Goal: Task Accomplishment & Management: Manage account settings

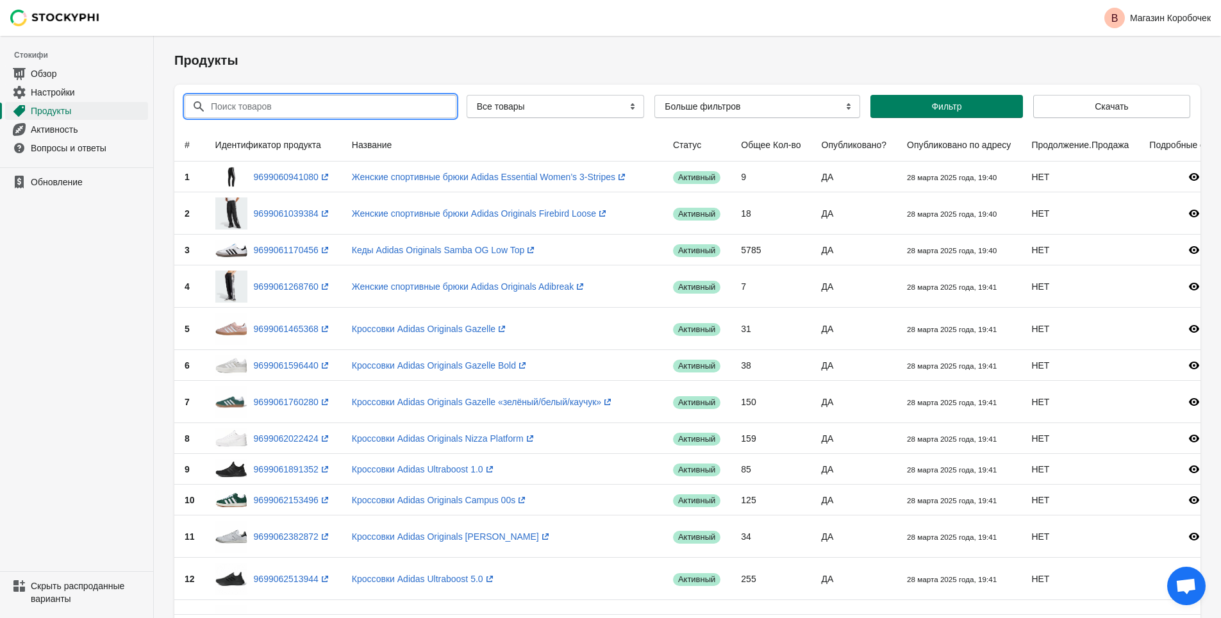
click at [333, 110] on input "Поиск товаров" at bounding box center [321, 106] width 223 height 23
paste input "Юбка женская Urban Revivo"
type input "Юбка женская Urban Revivo"
click at [945, 101] on ya-tr-span "Фильтр" at bounding box center [946, 106] width 30 height 10
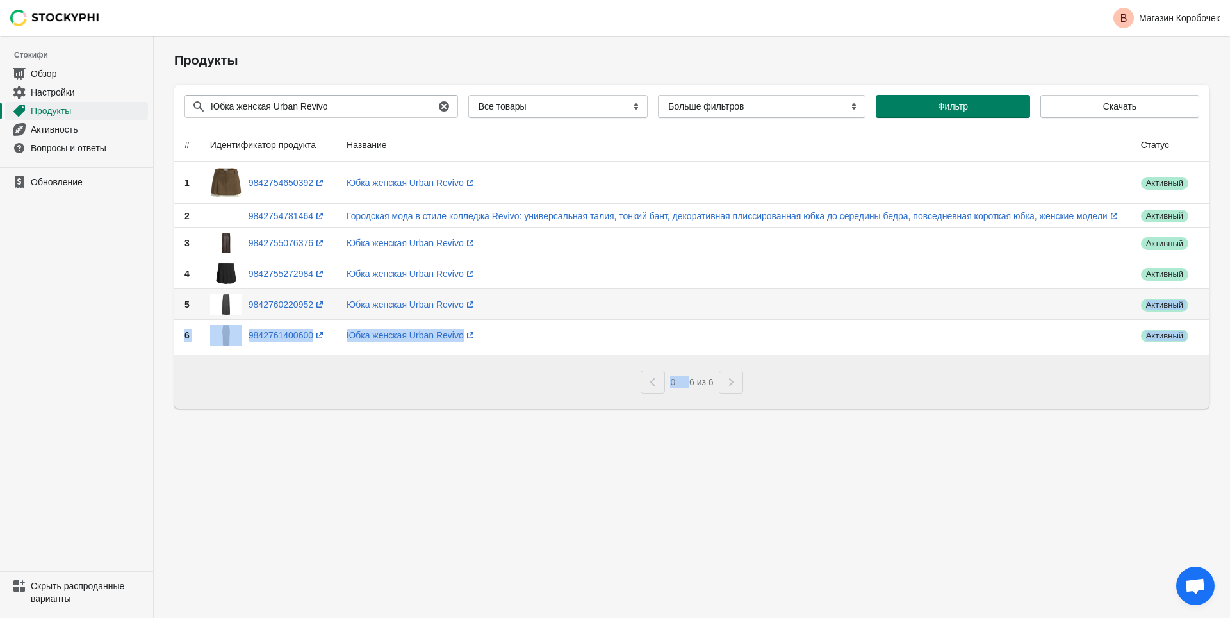
drag, startPoint x: 892, startPoint y: 294, endPoint x: 692, endPoint y: 393, distance: 222.9
click at [690, 392] on div "Отправить Поиск товаров Юбка женская Urban Revivo Очистить All Products InStock…" at bounding box center [691, 247] width 1035 height 324
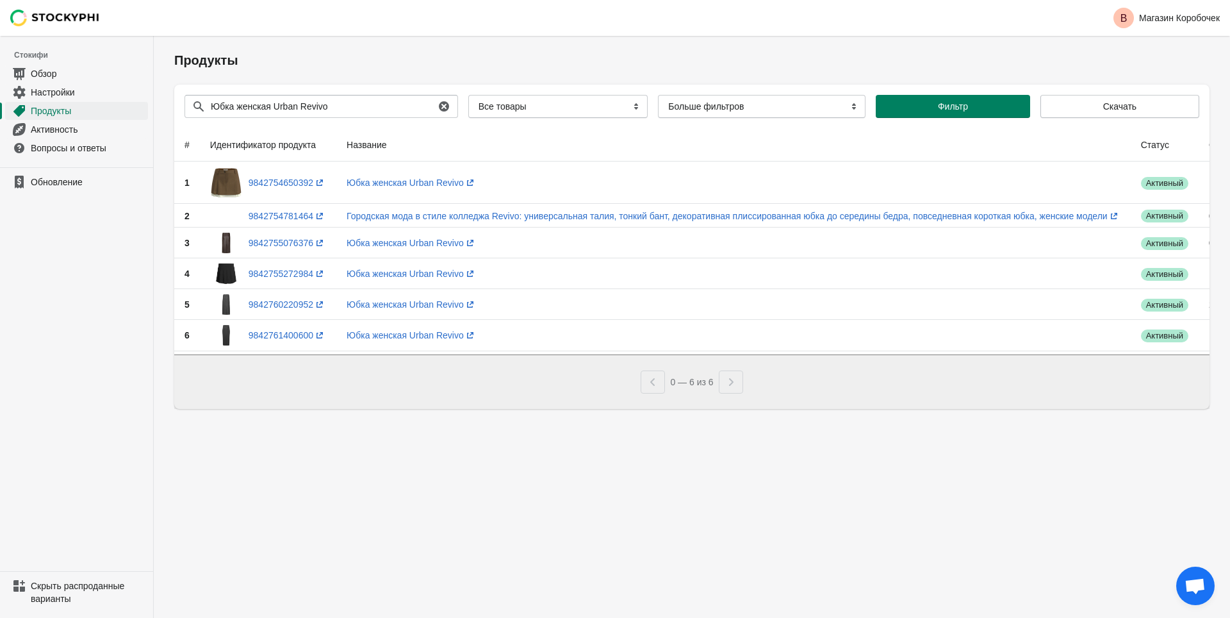
click at [736, 386] on div "Разбивка на страницы" at bounding box center [731, 381] width 24 height 23
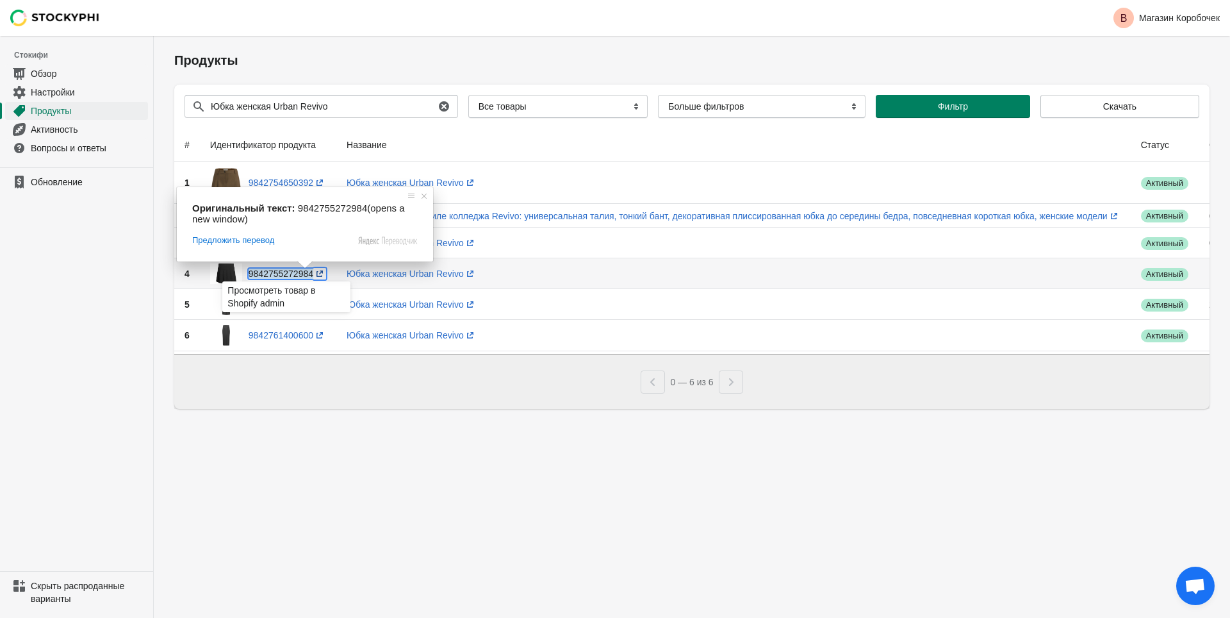
click at [294, 274] on ya-tr-span "9842755272984" at bounding box center [281, 273] width 65 height 10
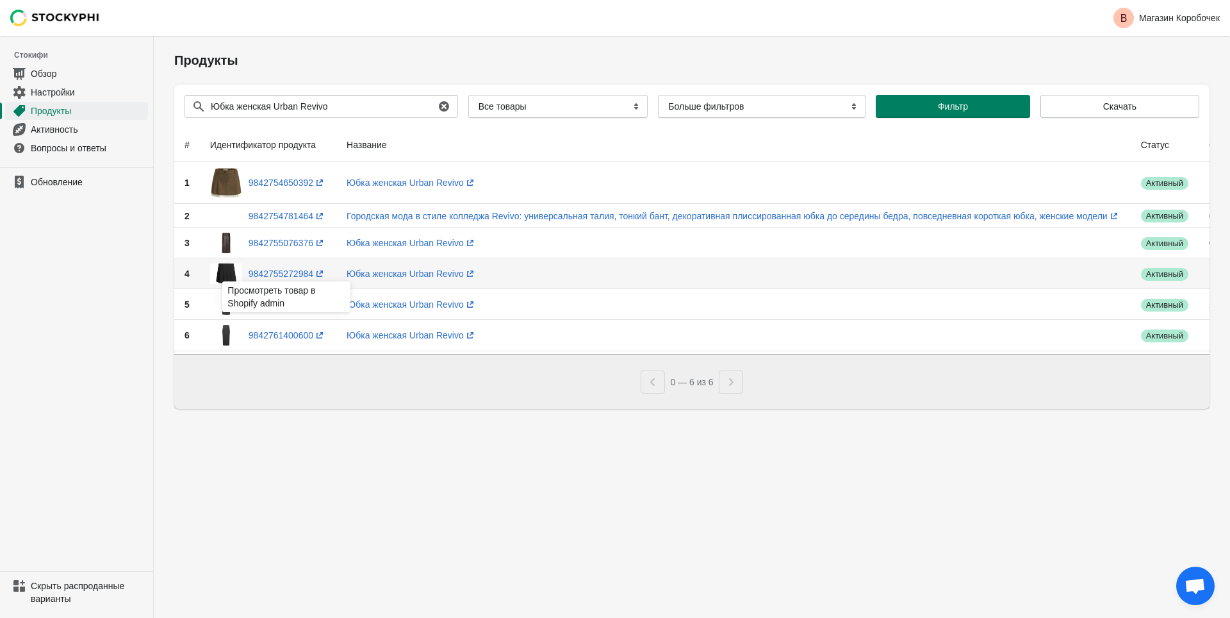
click at [1153, 281] on td "Успех активный" at bounding box center [1165, 273] width 68 height 31
click at [1202, 271] on td "1722" at bounding box center [1239, 273] width 80 height 31
click at [1202, 272] on td "1722" at bounding box center [1239, 273] width 80 height 31
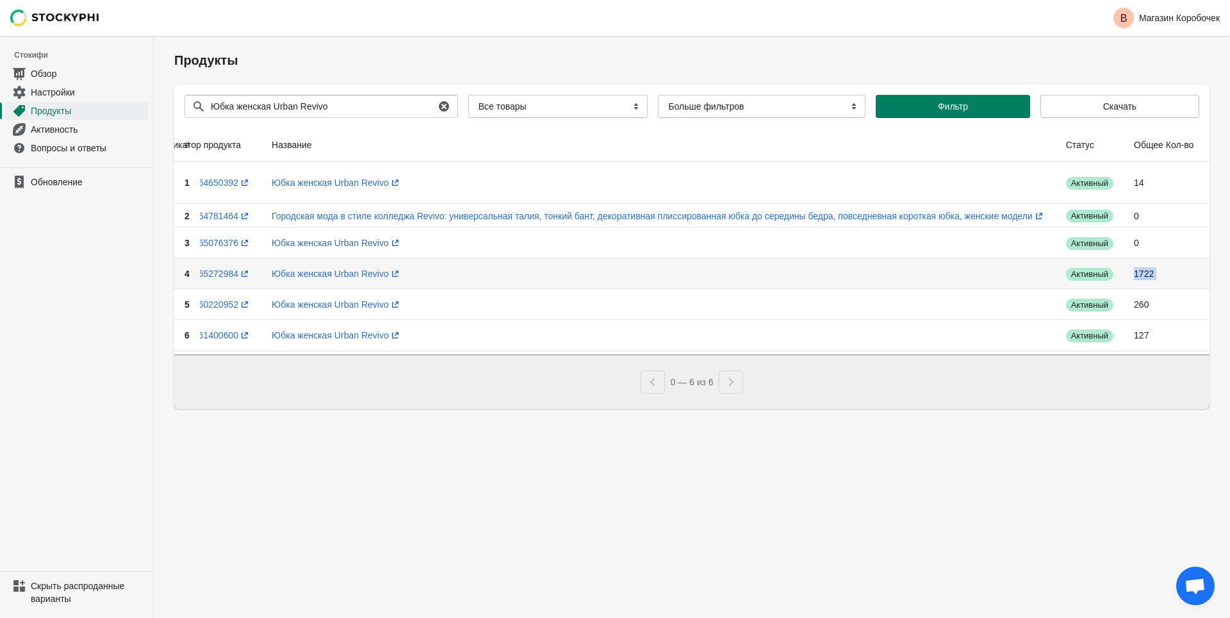
scroll to position [0, 127]
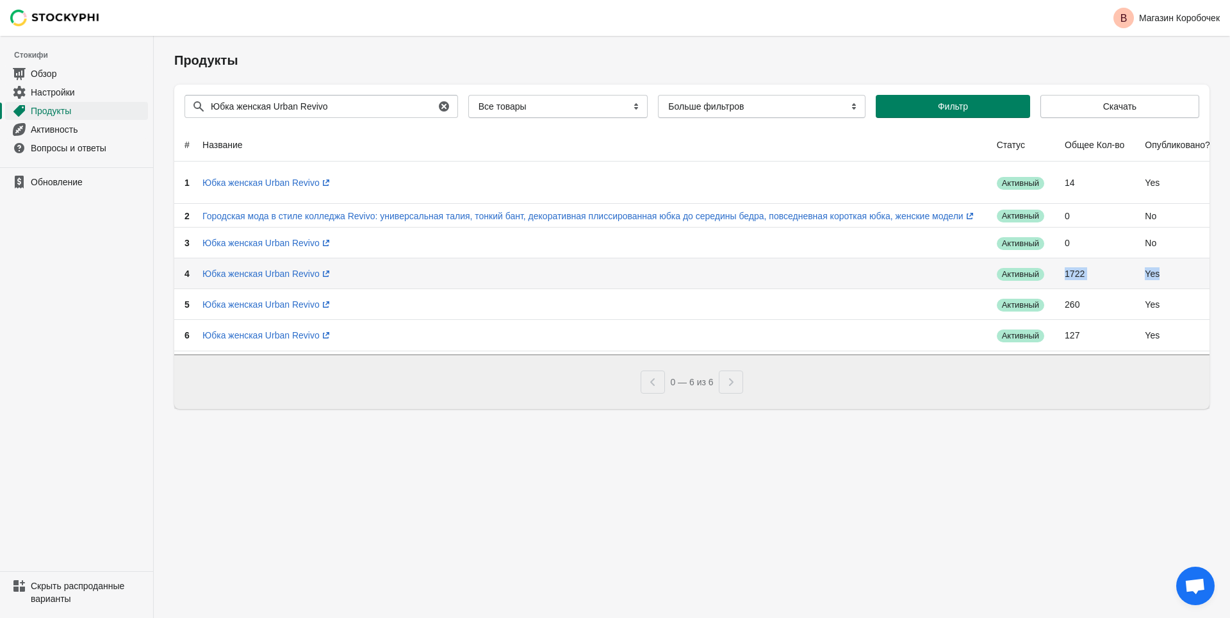
click at [1202, 272] on tr "4 9842755272984 (открывает новое окно) Юбка женская Urban Revivo (открывает нов…" at bounding box center [801, 273] width 1543 height 31
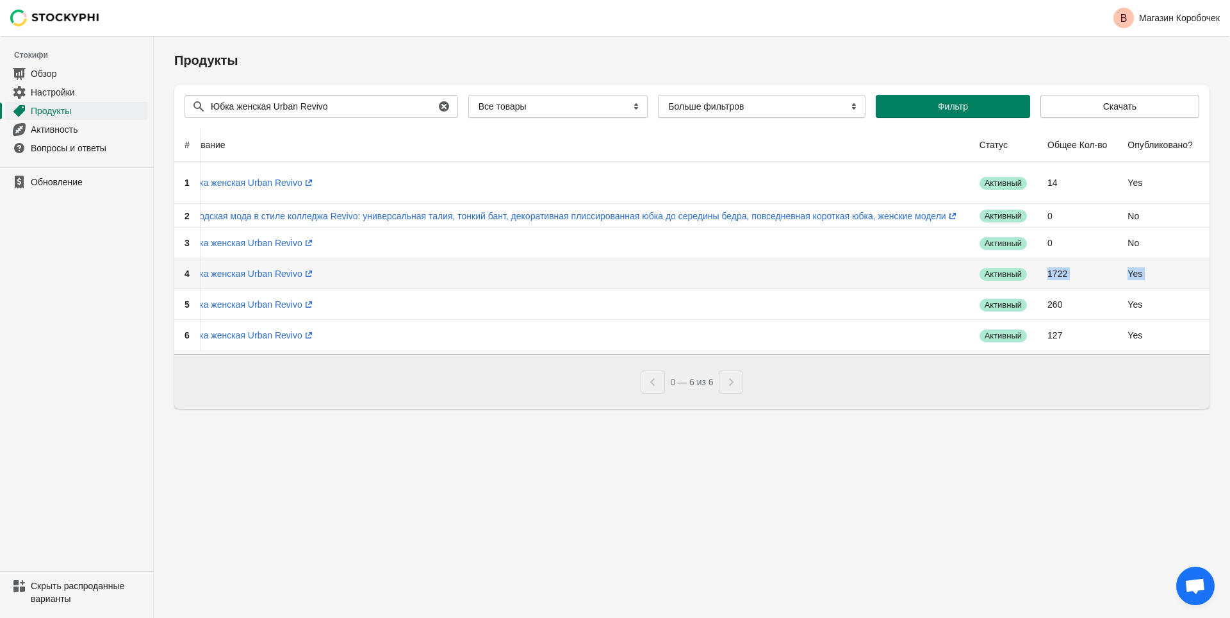
scroll to position [0, 161]
click at [1135, 272] on td "ДА" at bounding box center [1159, 273] width 85 height 31
click at [1150, 274] on td "ДА" at bounding box center [1159, 273] width 85 height 31
click at [1180, 274] on td "ДА" at bounding box center [1159, 273] width 85 height 31
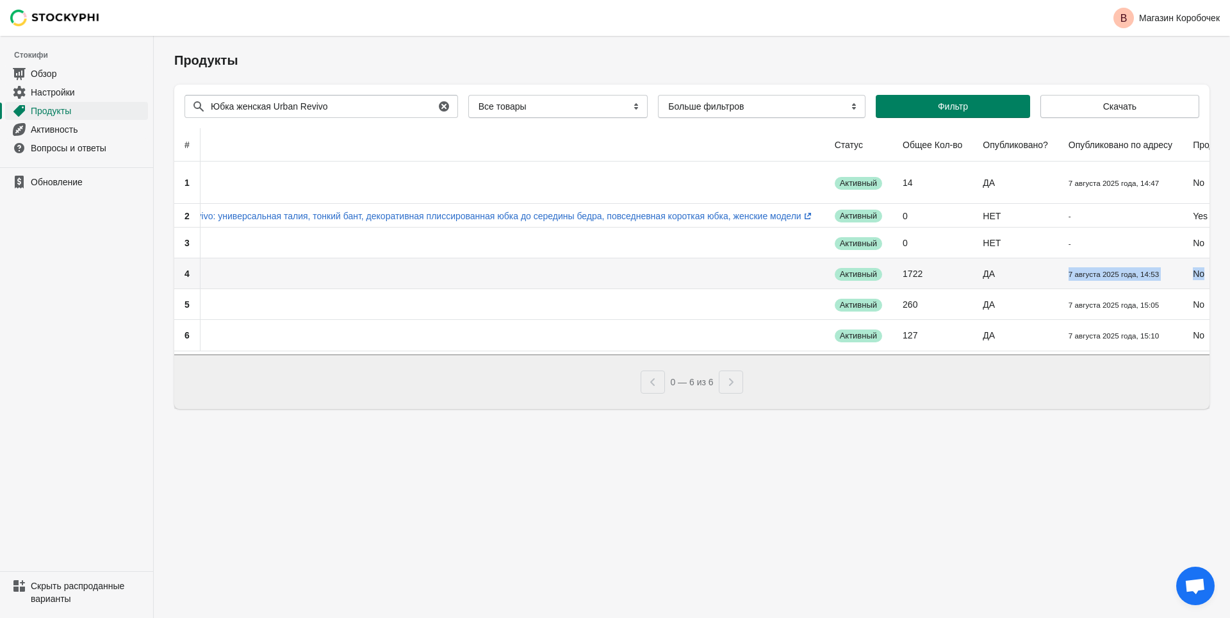
click at [1207, 275] on tr "4 9842755272984 (открывает новое окно) Юбка женская Urban Revivo (открывает нов…" at bounding box center [639, 273] width 1543 height 31
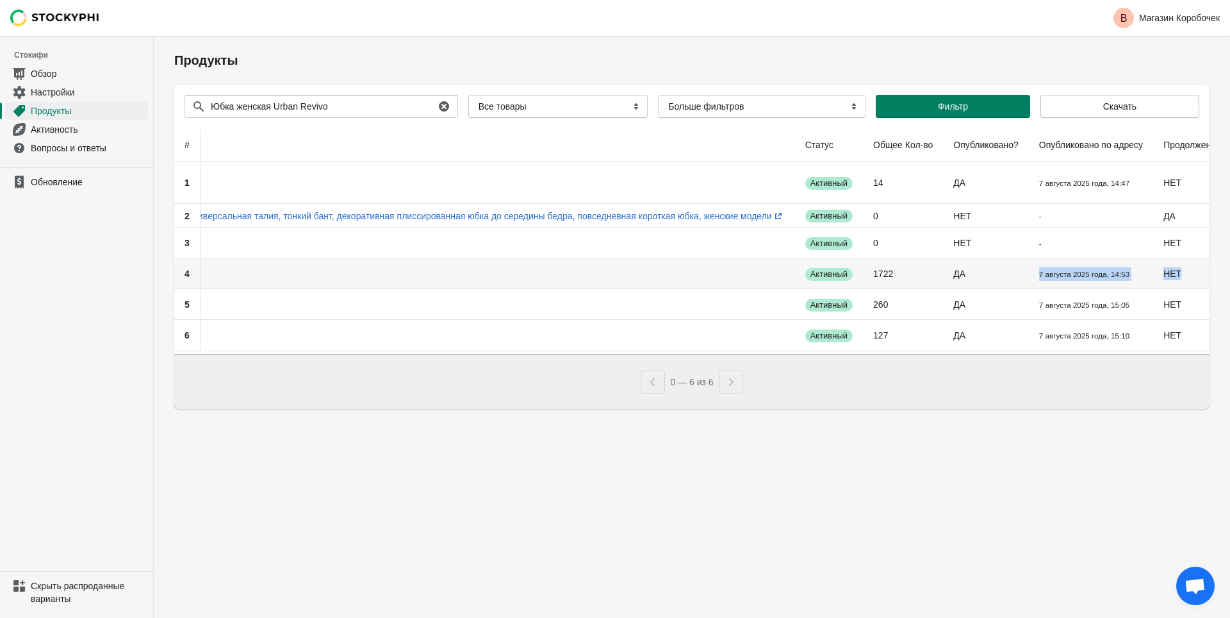
click at [1178, 270] on td "НЕТ" at bounding box center [1212, 273] width 118 height 31
click at [1189, 272] on td "НЕТ" at bounding box center [1212, 273] width 118 height 31
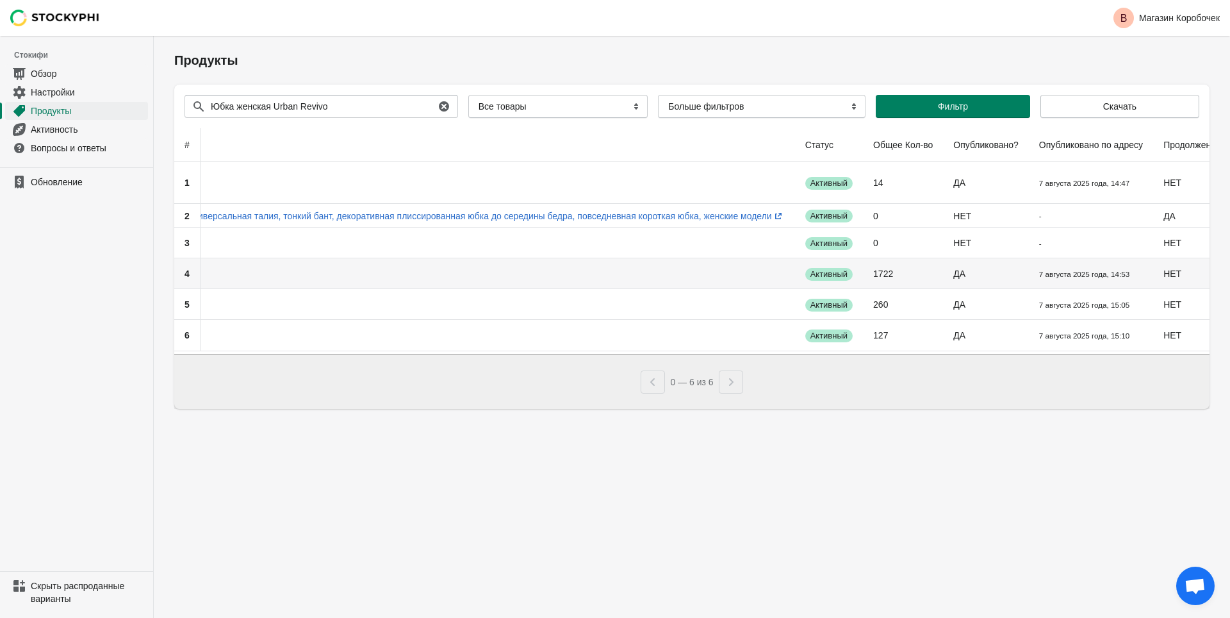
click at [898, 279] on td "1722" at bounding box center [903, 273] width 80 height 31
click at [899, 279] on td "1722" at bounding box center [903, 273] width 80 height 31
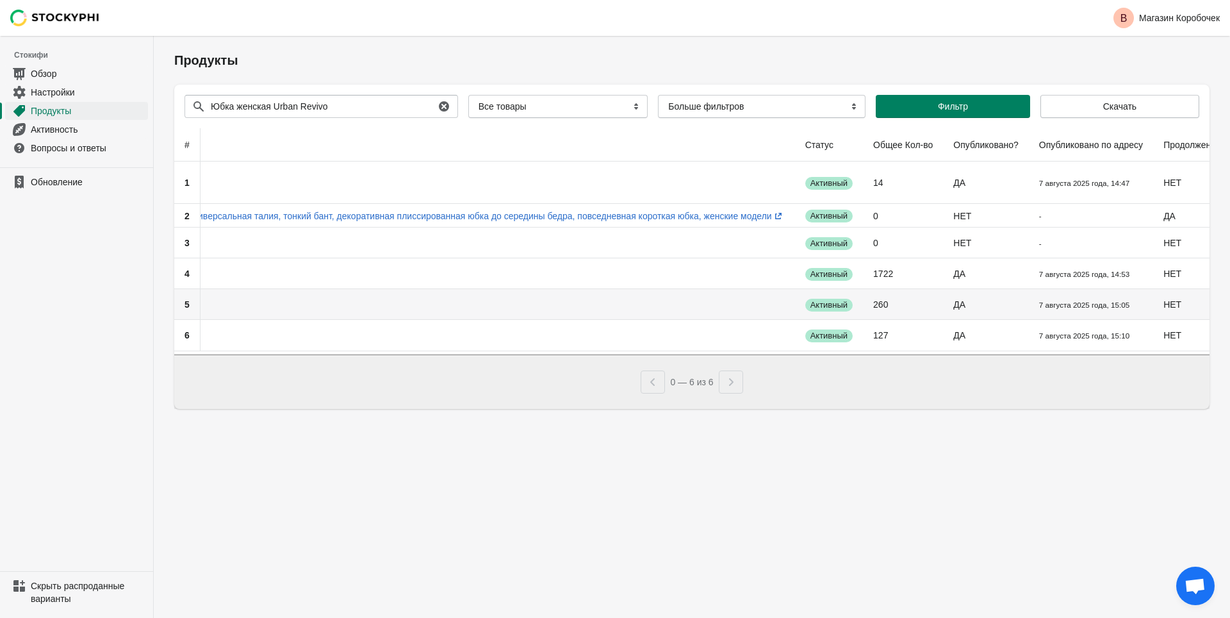
click at [442, 295] on td "Юбка женская Urban Revivo (открывает новое окно)" at bounding box center [398, 304] width 795 height 31
click at [364, 250] on td "Юбка женская Urban Revivo (открывает новое окно)" at bounding box center [398, 242] width 795 height 31
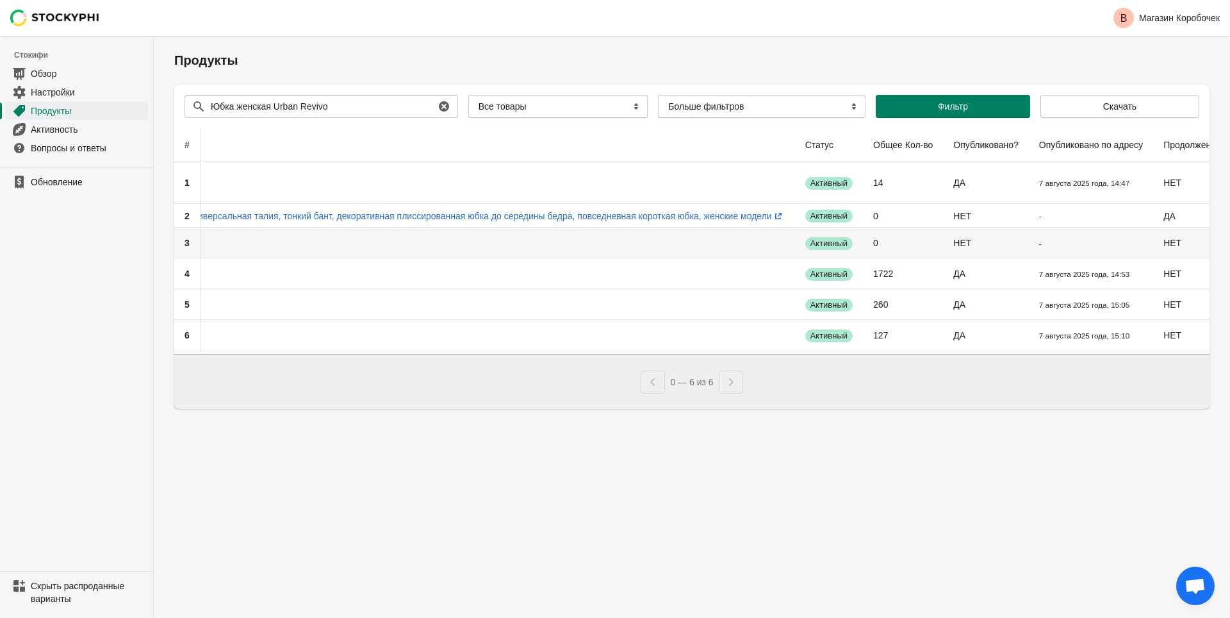
click at [364, 250] on td "Юбка женская Urban Revivo (открывает новое окно)" at bounding box center [398, 242] width 795 height 31
drag, startPoint x: 364, startPoint y: 250, endPoint x: 349, endPoint y: 246, distance: 15.9
click at [364, 250] on td "Юбка женская Urban Revivo (открывает новое окно)" at bounding box center [398, 242] width 795 height 31
click at [331, 243] on td "Юбка женская Urban Revivo (открывает новое окно)" at bounding box center [398, 242] width 795 height 31
click at [331, 242] on td "Юбка женская Urban Revivo (открывает новое окно)" at bounding box center [398, 242] width 795 height 31
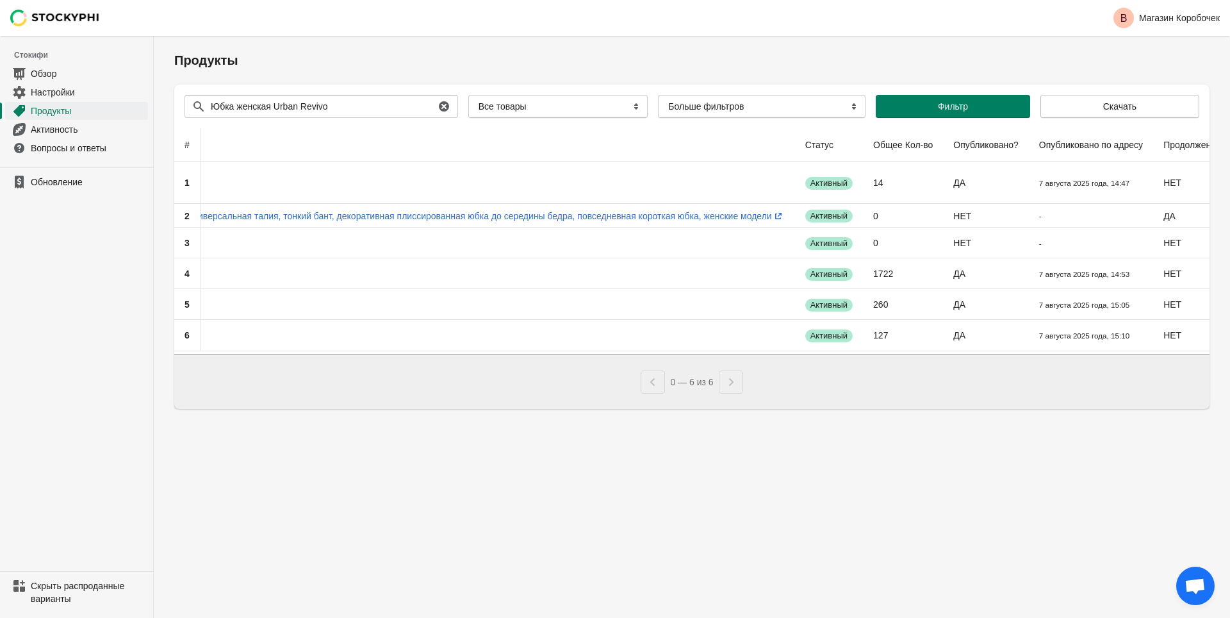
click at [547, 94] on div "Поиск товаров Юбка женская Urban Revivo Очистить All Products InStock InStock P…" at bounding box center [686, 101] width 1025 height 33
click at [1142, 108] on span "Скачать" at bounding box center [1119, 106] width 137 height 10
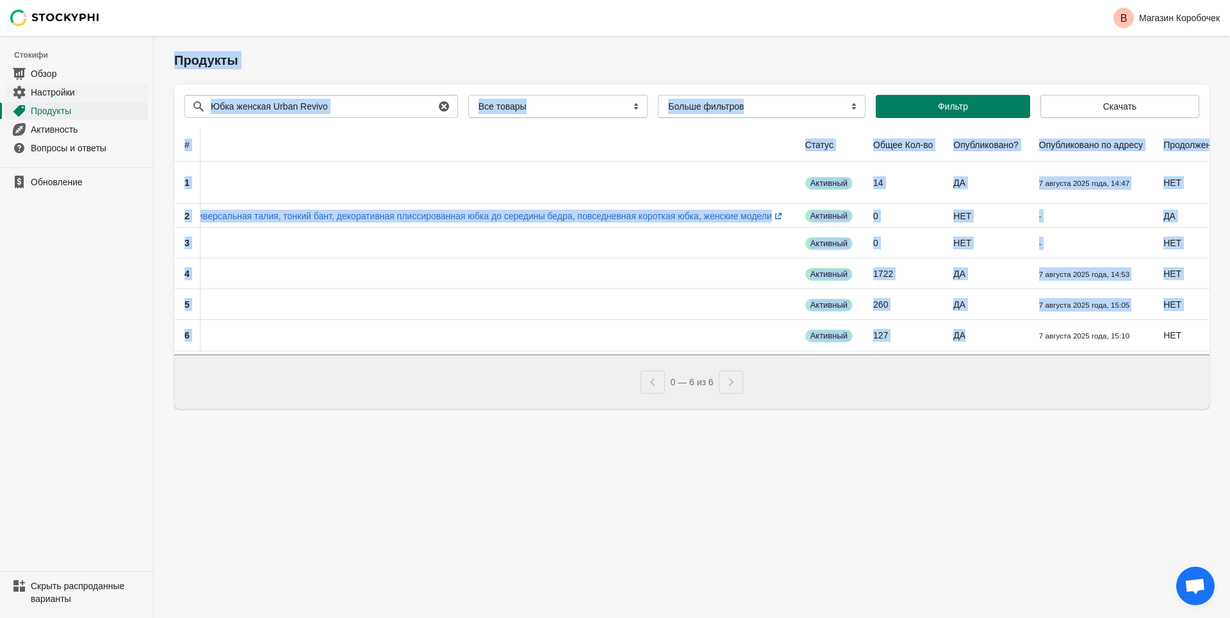
click at [54, 94] on ya-tr-span "Настройки" at bounding box center [53, 92] width 44 height 10
click at [51, 73] on ya-tr-span "Обзор" at bounding box center [44, 74] width 26 height 10
click at [50, 73] on ya-tr-span "Обзор" at bounding box center [44, 74] width 26 height 10
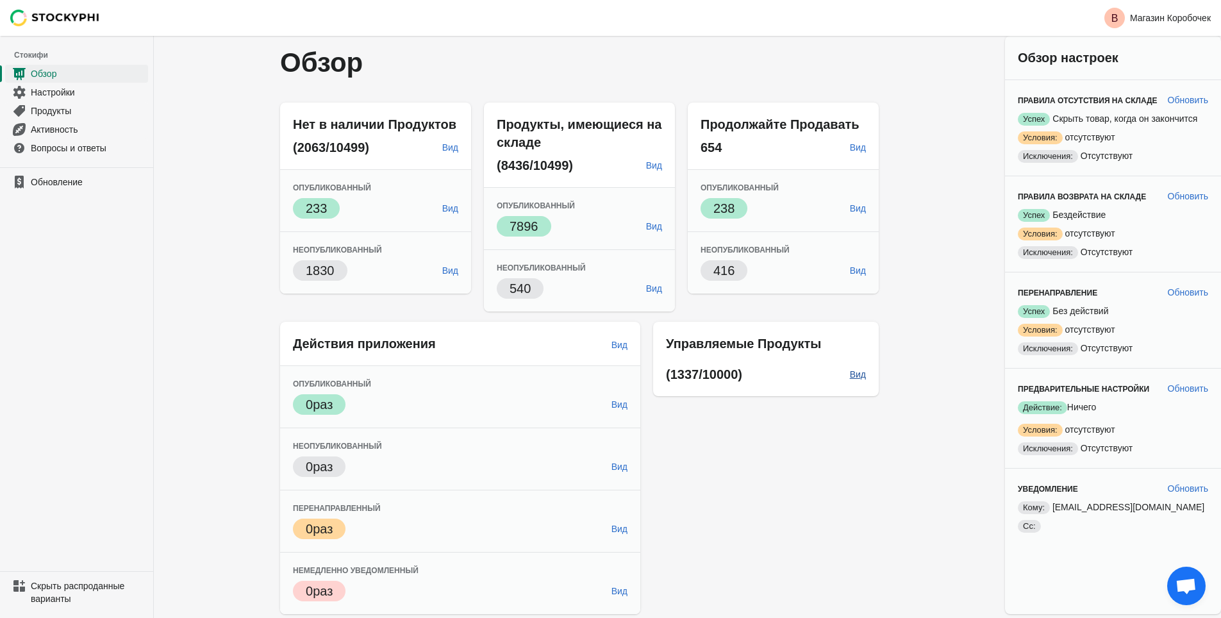
click at [861, 373] on ya-tr-span "Вид" at bounding box center [858, 374] width 16 height 10
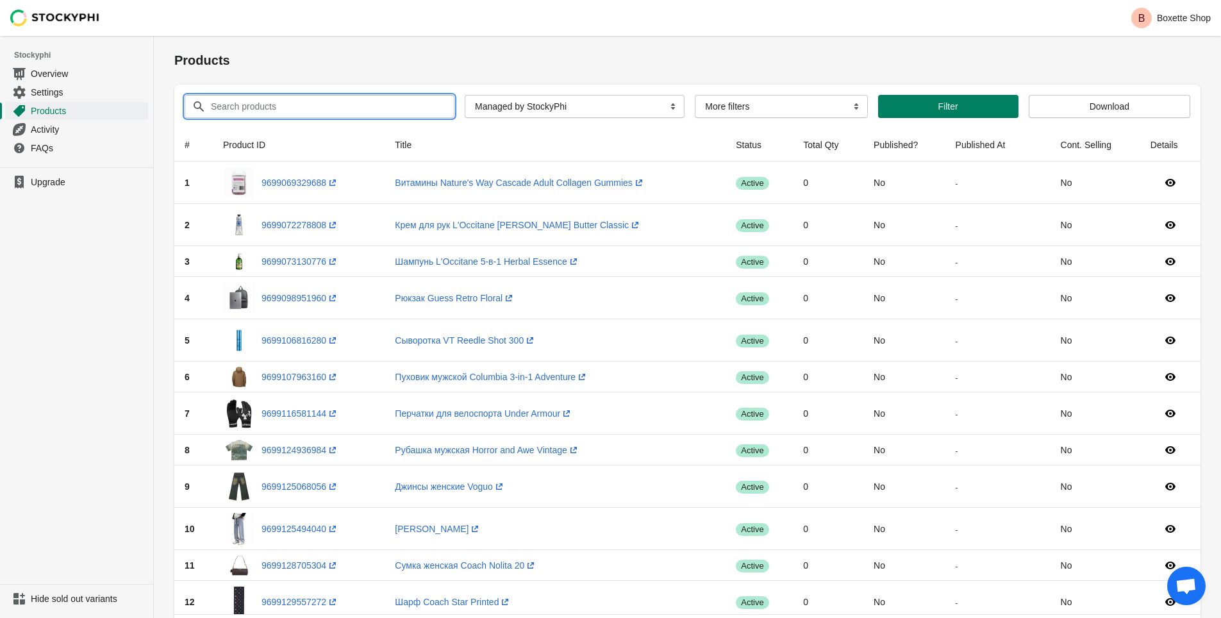
click at [310, 95] on input "Search products" at bounding box center [320, 106] width 221 height 23
paste input "Юбка женская Urban Revivo"
type input "Юбка женская Urban Revivo"
click at [938, 111] on span "Filter" at bounding box center [948, 106] width 20 height 10
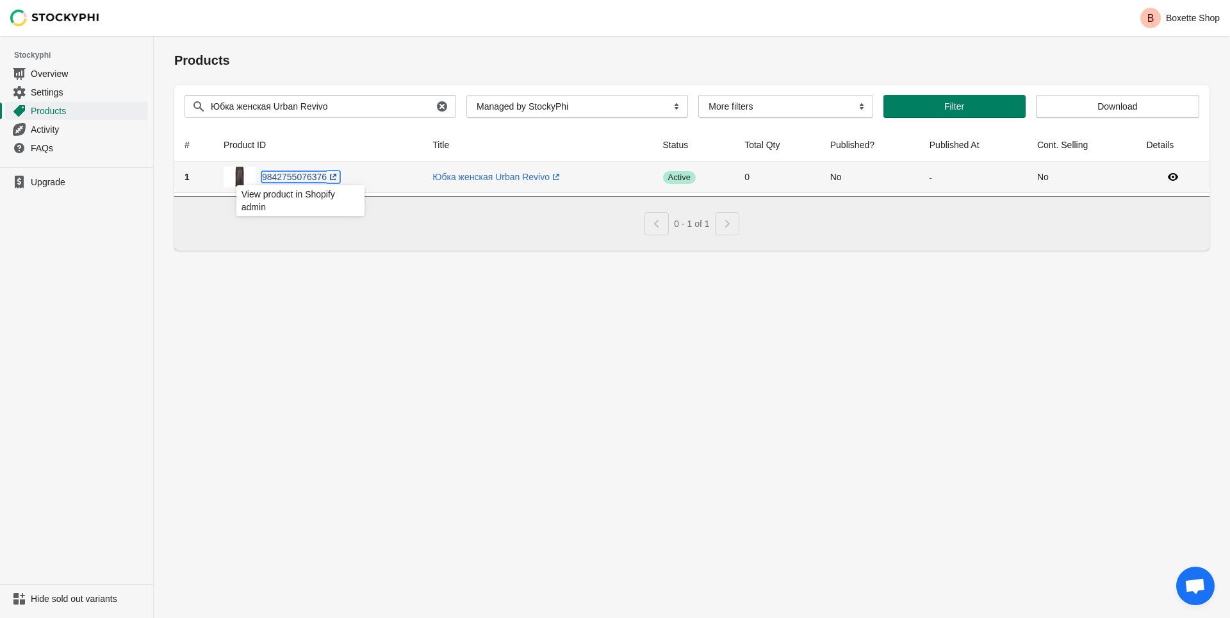
click at [265, 173] on link "9842755076376 (opens a new window)" at bounding box center [301, 177] width 78 height 10
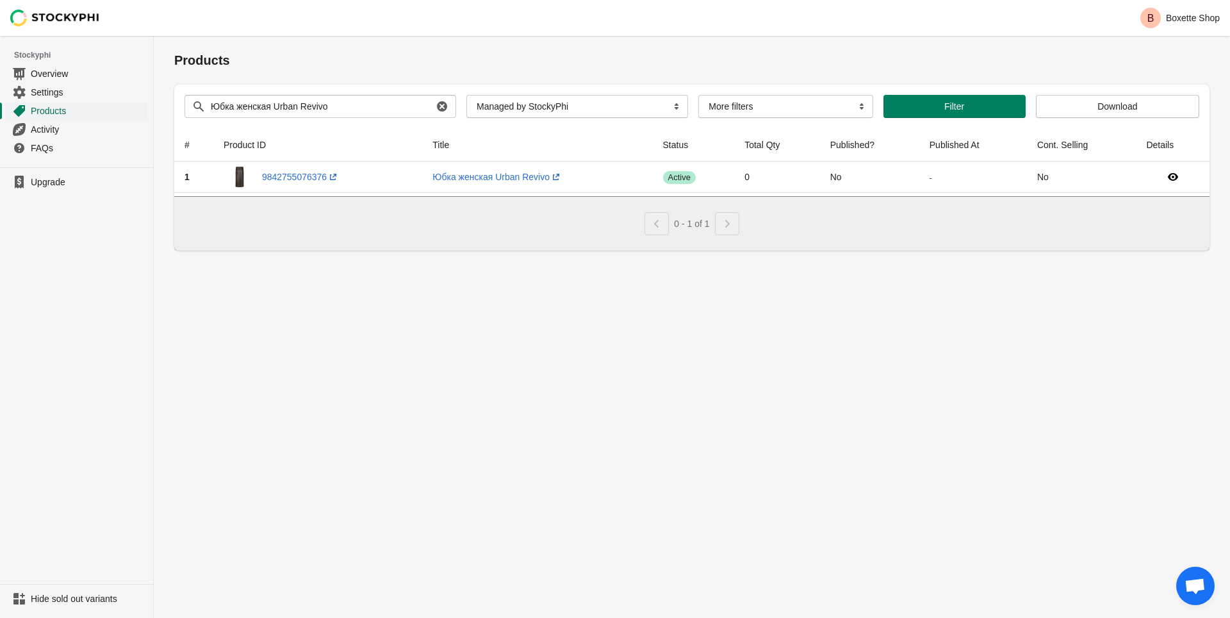
click at [45, 108] on span "Products" at bounding box center [88, 110] width 115 height 13
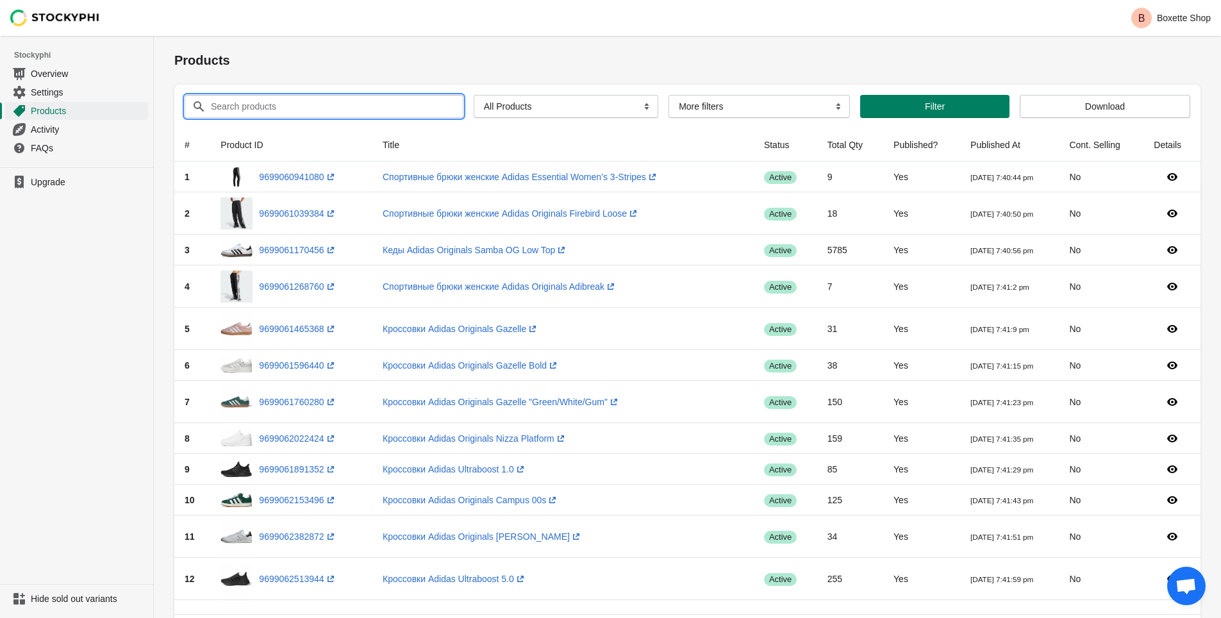
click at [238, 110] on input "Search products" at bounding box center [325, 106] width 230 height 23
paste input "Юбка женская Urban Revivo Success"
type input "Юбка женская Urban Revivo Success"
click at [174, 36] on button "Submit" at bounding box center [192, 42] width 37 height 13
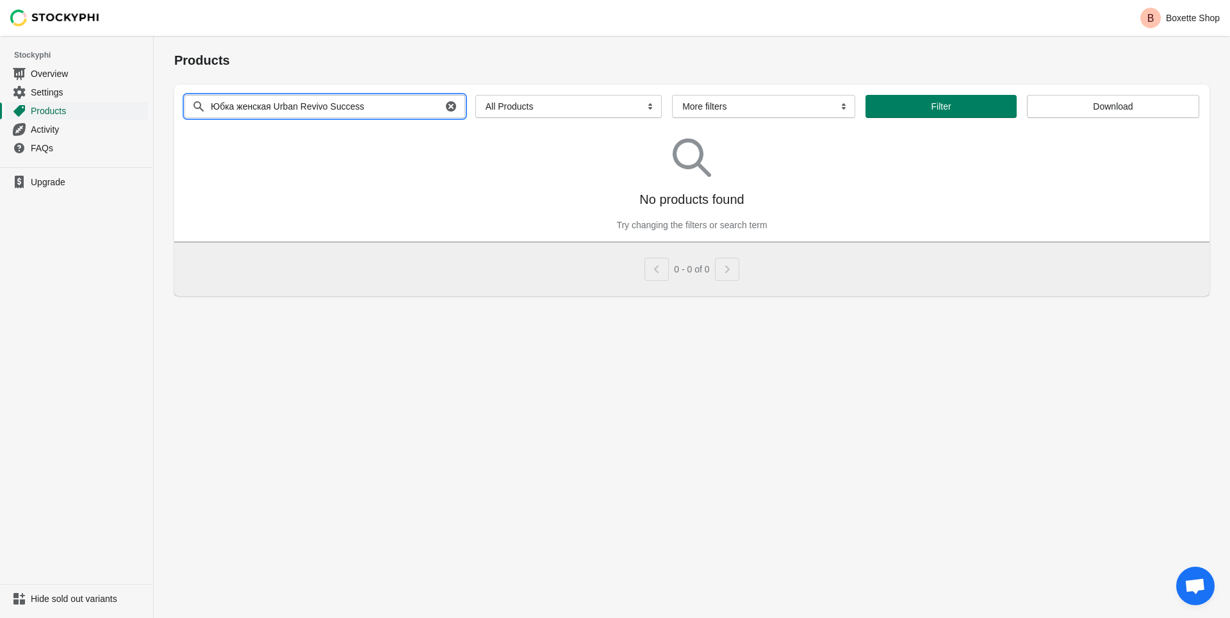
click at [42, 110] on span "Products" at bounding box center [88, 110] width 115 height 13
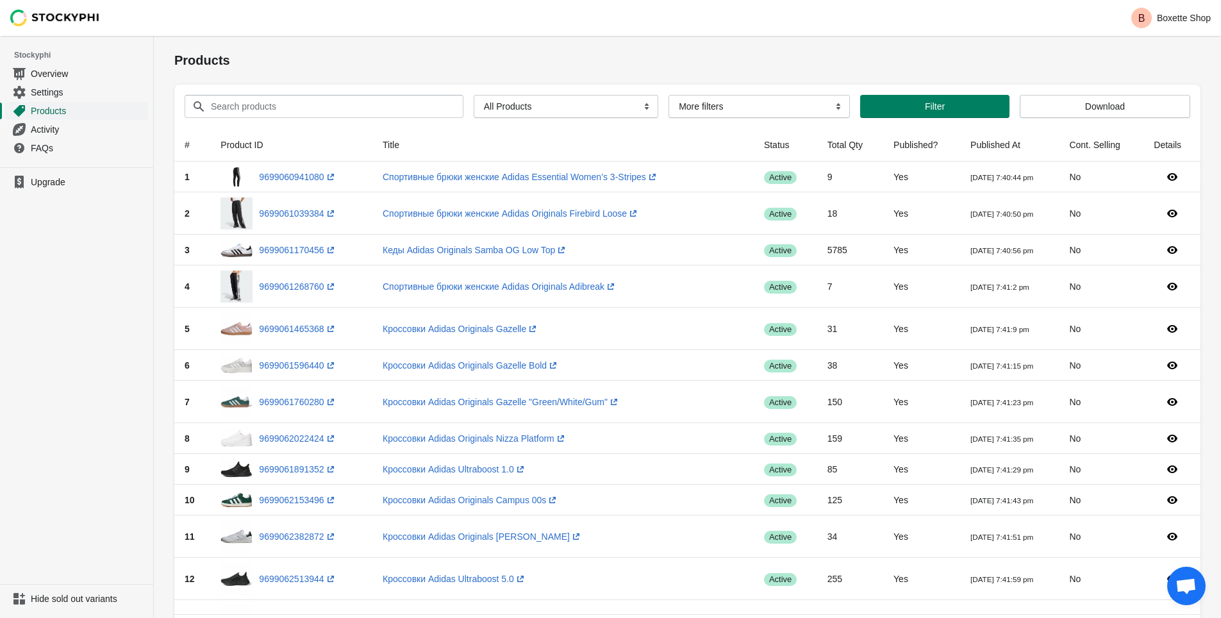
click at [31, 109] on span "Products" at bounding box center [88, 110] width 115 height 13
click at [268, 108] on input "Search products" at bounding box center [325, 106] width 230 height 23
paste input "Юбка женская Urban Revivo"
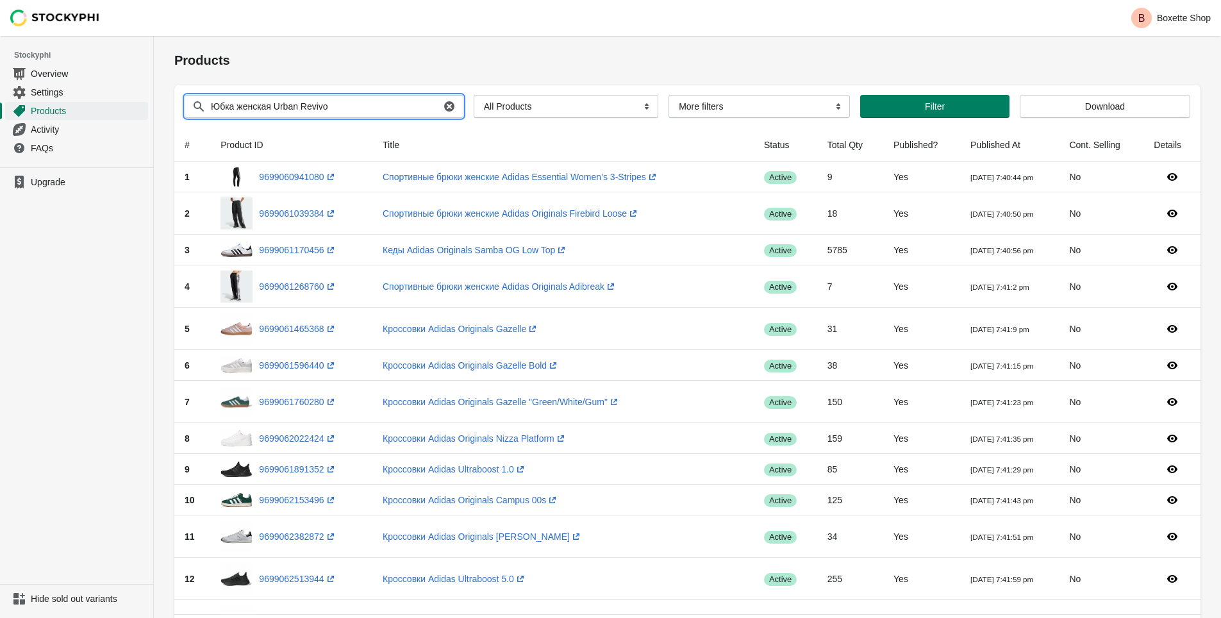
type input "Юбка женская Urban Revivo"
click at [174, 36] on button "Submit" at bounding box center [192, 42] width 37 height 13
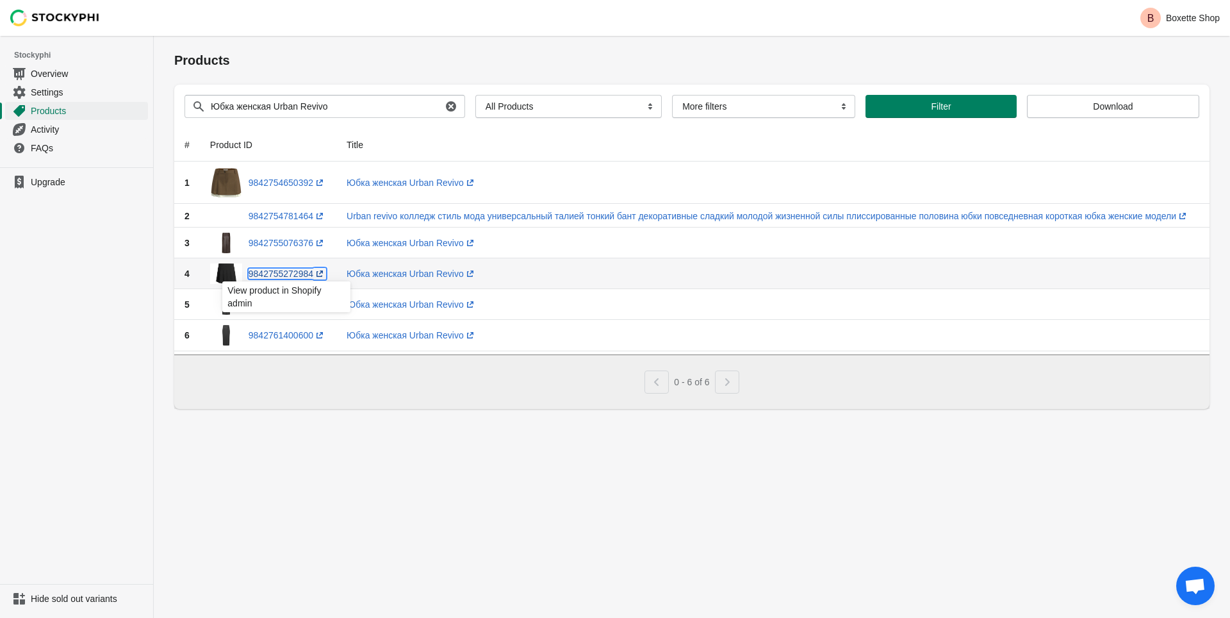
click at [292, 274] on link "9842755272984 (opens a new window)" at bounding box center [288, 273] width 78 height 10
click at [1010, 270] on td "Юбка женская Urban Revivo (opens a new window)" at bounding box center [767, 273] width 863 height 31
drag, startPoint x: 1010, startPoint y: 270, endPoint x: 1057, endPoint y: 276, distance: 47.2
click at [1010, 270] on td "Юбка женская Urban Revivo (opens a new window)" at bounding box center [767, 273] width 863 height 31
click at [1196, 271] on td "Юбка женская Urban Revivo (opens a new window)" at bounding box center [767, 273] width 863 height 31
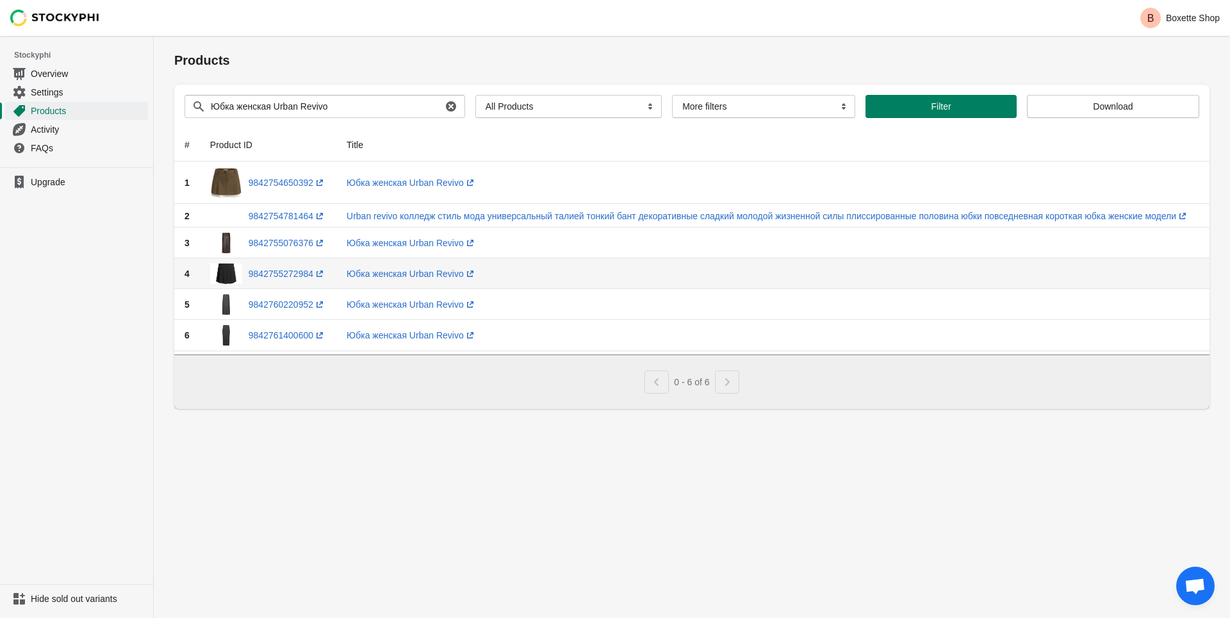
click at [1207, 271] on td "Success active" at bounding box center [1226, 273] width 53 height 31
click at [1205, 268] on td "Success active" at bounding box center [1226, 273] width 53 height 31
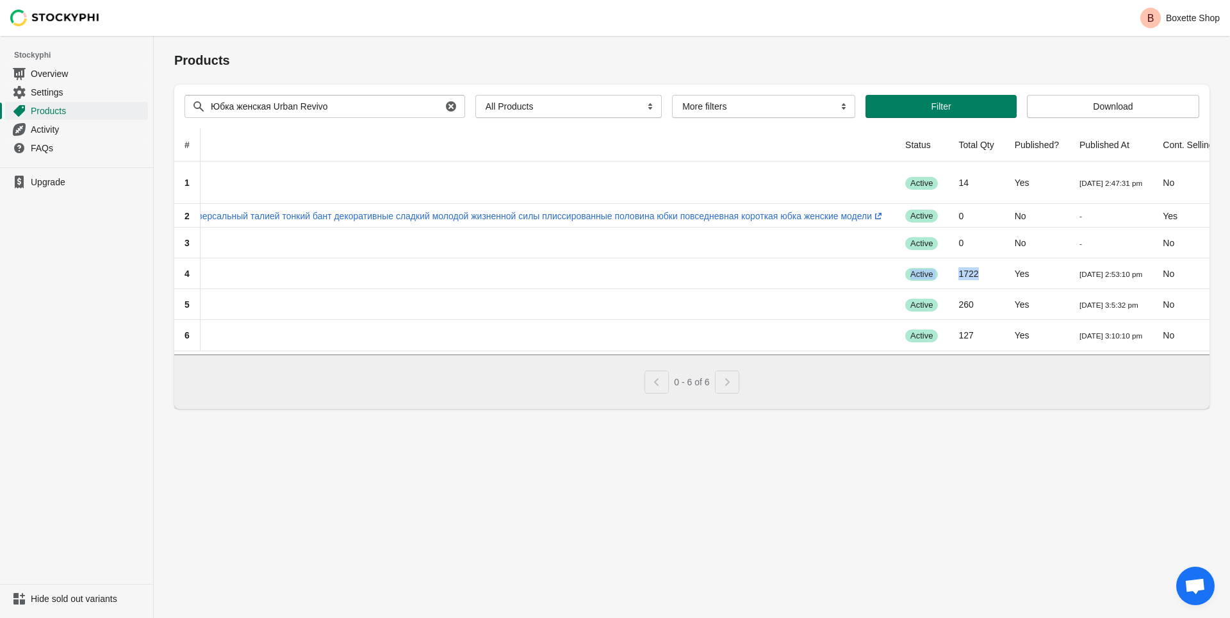
click at [1211, 270] on div "Products Submit Search products Юбка женская Urban Revivo Clear All Products In…" at bounding box center [692, 222] width 1076 height 373
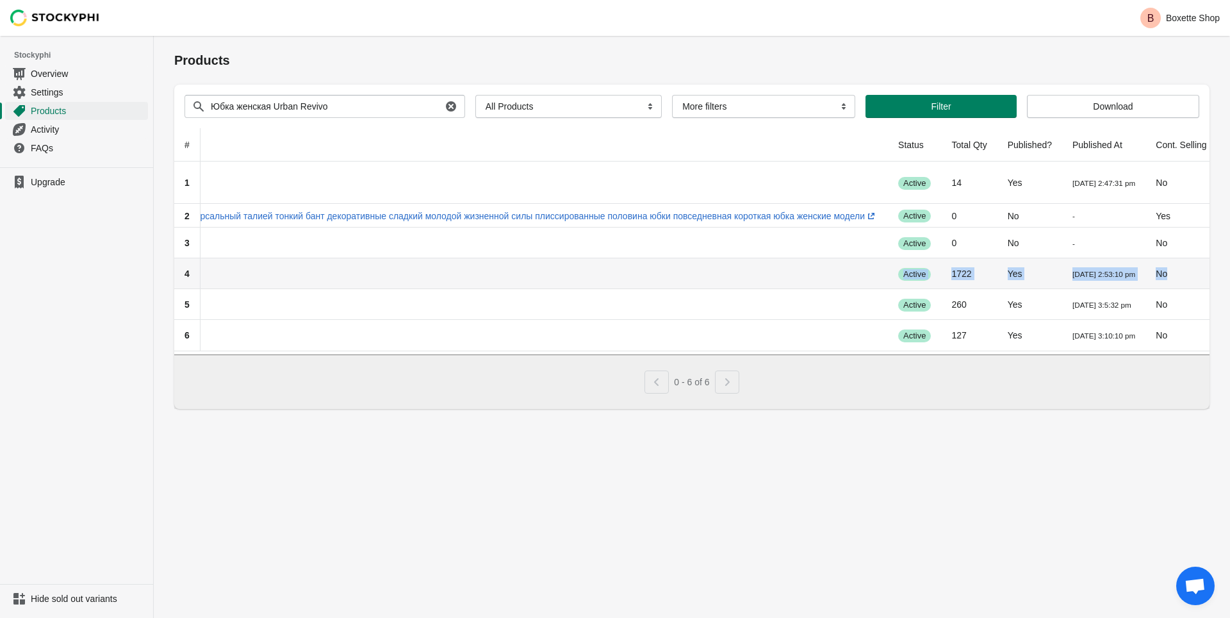
click at [1024, 270] on td "Yes" at bounding box center [1030, 273] width 65 height 31
click at [952, 273] on td "1722" at bounding box center [969, 273] width 56 height 31
click at [1185, 273] on td "No" at bounding box center [1181, 273] width 71 height 31
click at [1186, 272] on td "No" at bounding box center [1181, 273] width 71 height 31
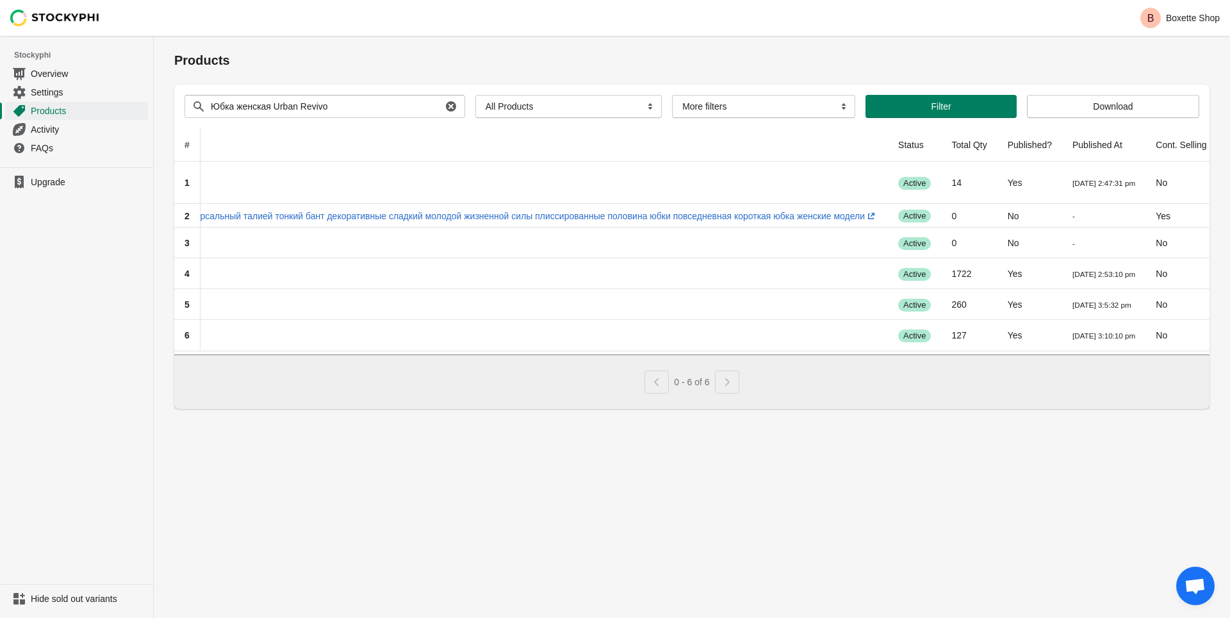
click at [730, 386] on div "Pagination" at bounding box center [727, 381] width 24 height 23
click at [51, 76] on span "Overview" at bounding box center [88, 73] width 115 height 13
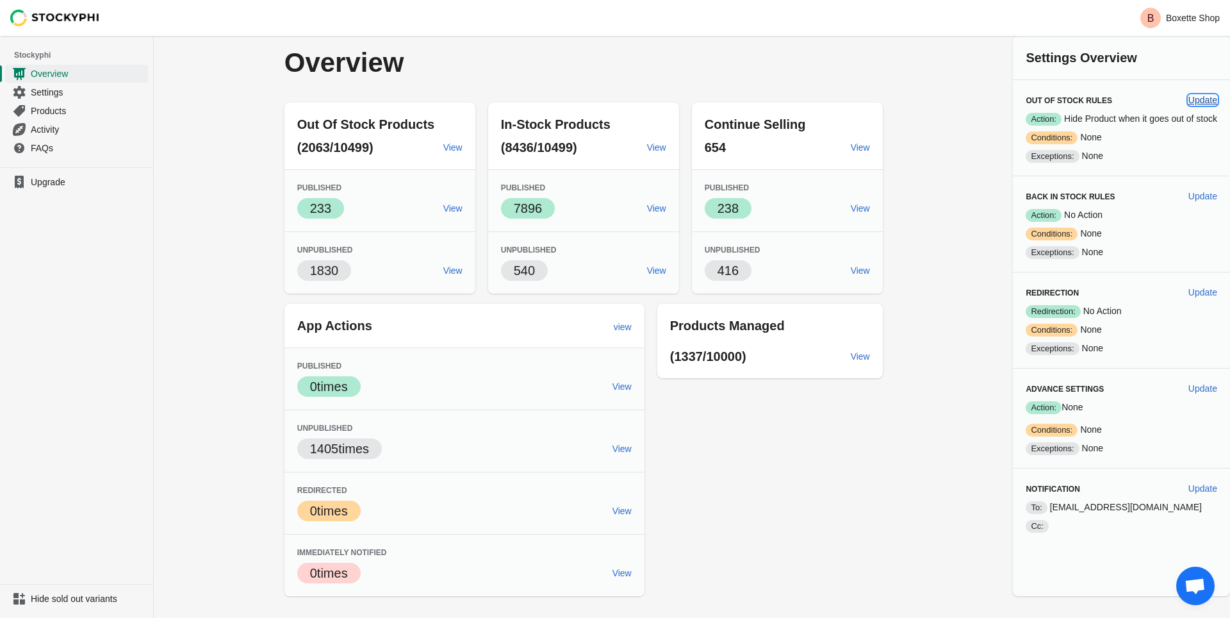
click at [1203, 100] on span "Update" at bounding box center [1203, 100] width 29 height 10
select select "hours"
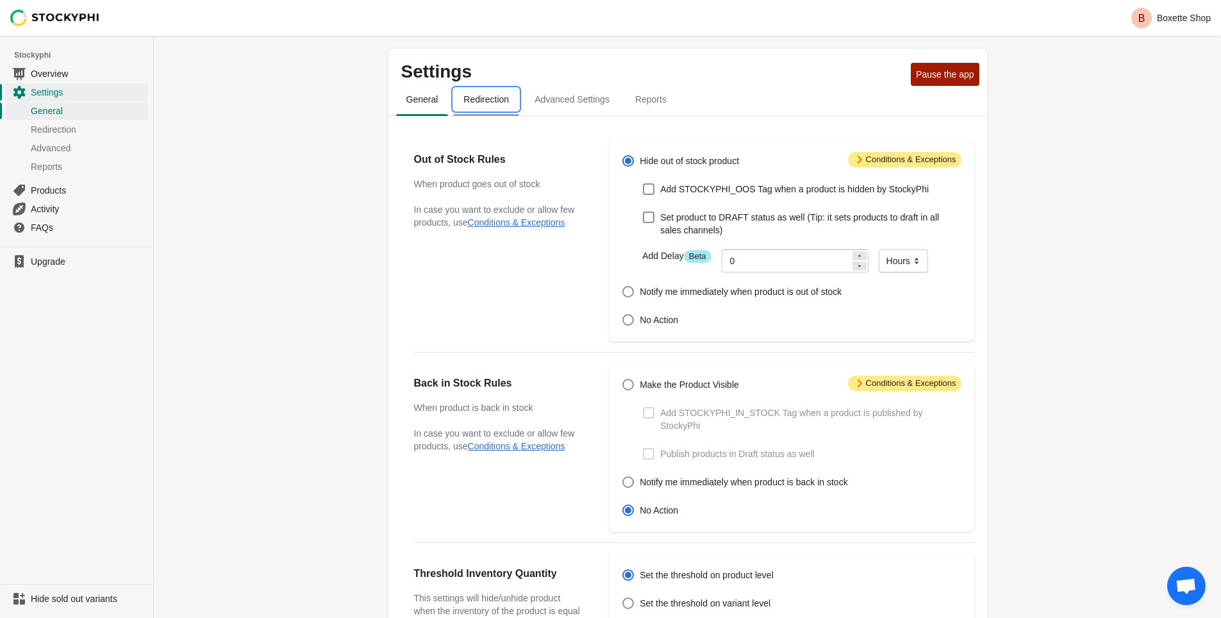
click at [493, 104] on span "Redirection" at bounding box center [486, 99] width 66 height 23
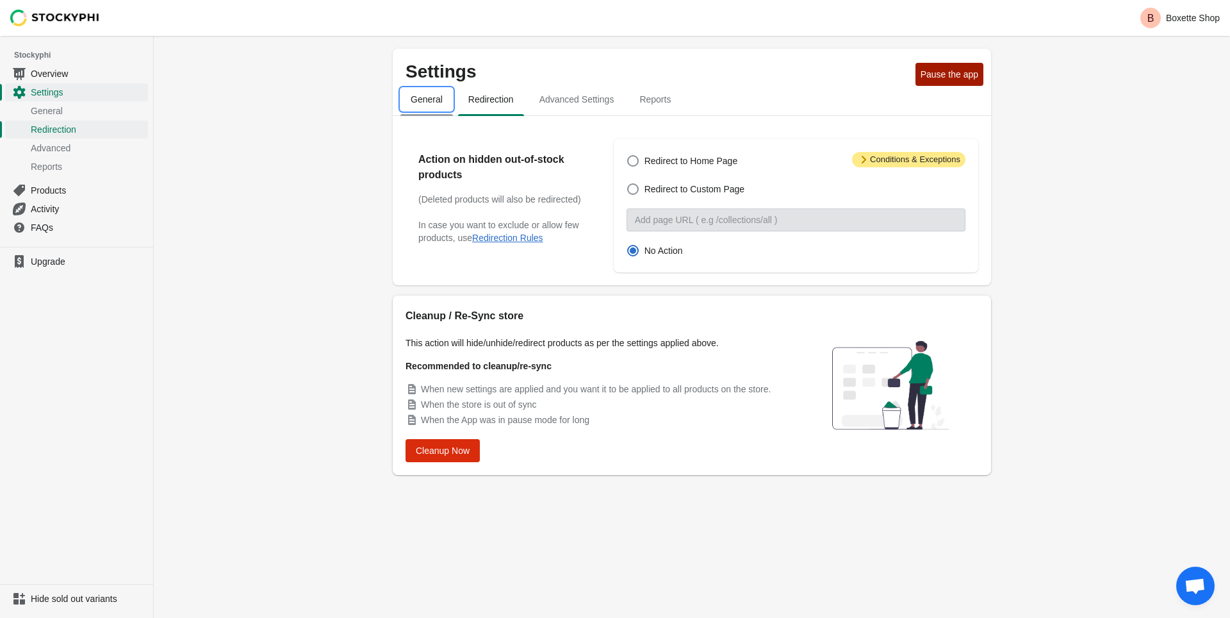
click at [424, 107] on span "General" at bounding box center [426, 99] width 53 height 23
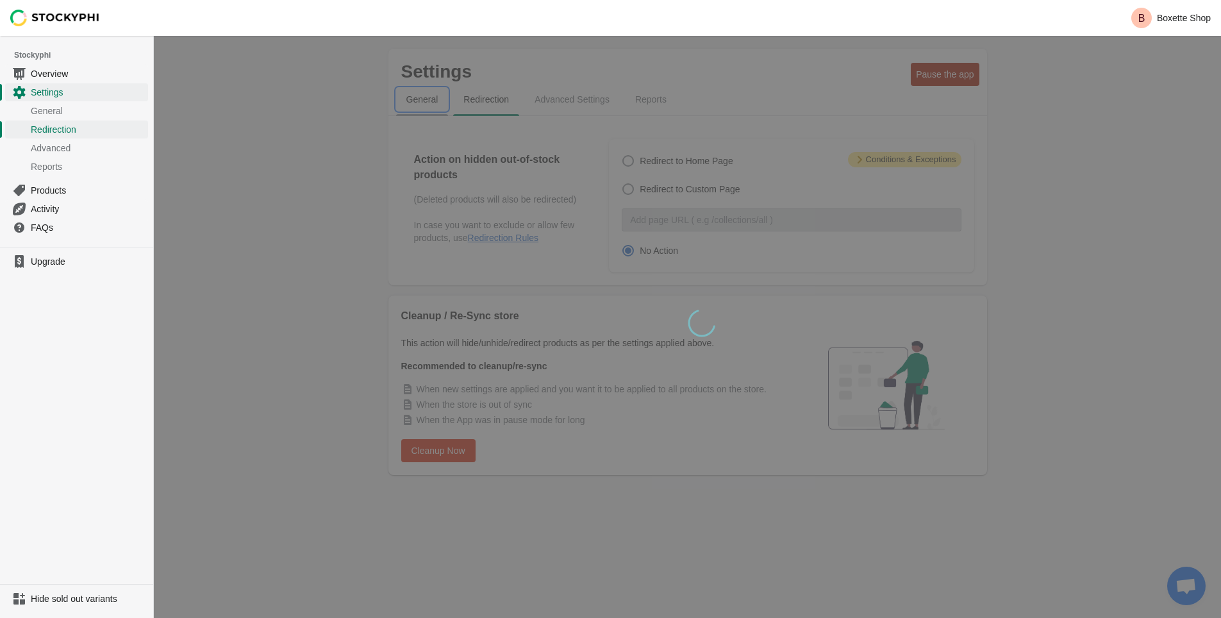
select select "hours"
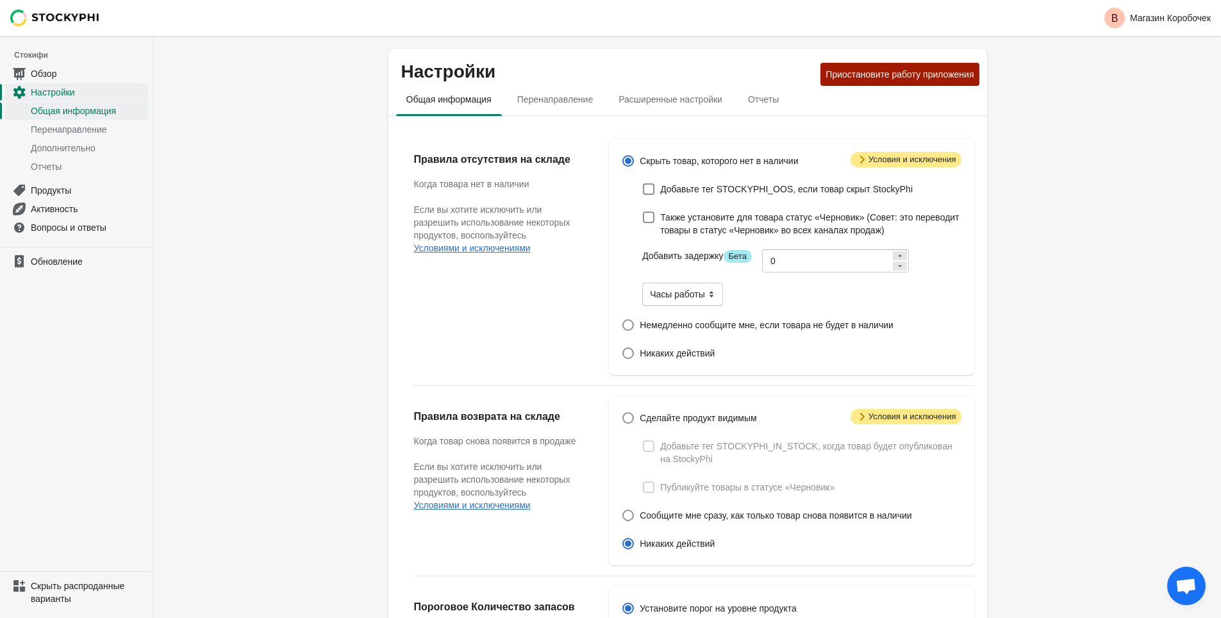
click at [1100, 242] on div "Настройки Приостановите работу приложения Общая информация Перенаправление Расш…" at bounding box center [687, 515] width 1067 height 958
click at [628, 163] on span at bounding box center [628, 161] width 12 height 12
click at [623, 156] on input "Скрыть товар, которого нет в наличии" at bounding box center [622, 155] width 1 height 1
click at [866, 160] on icon at bounding box center [861, 159] width 13 height 13
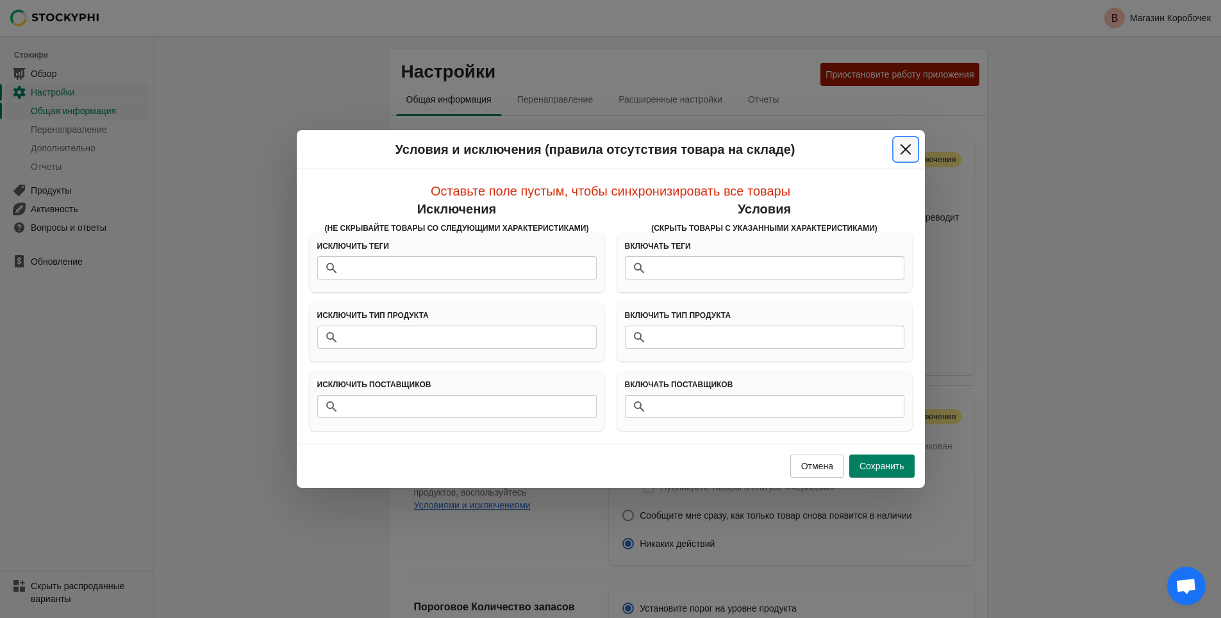
click at [906, 150] on icon "Закрыть" at bounding box center [905, 149] width 10 height 10
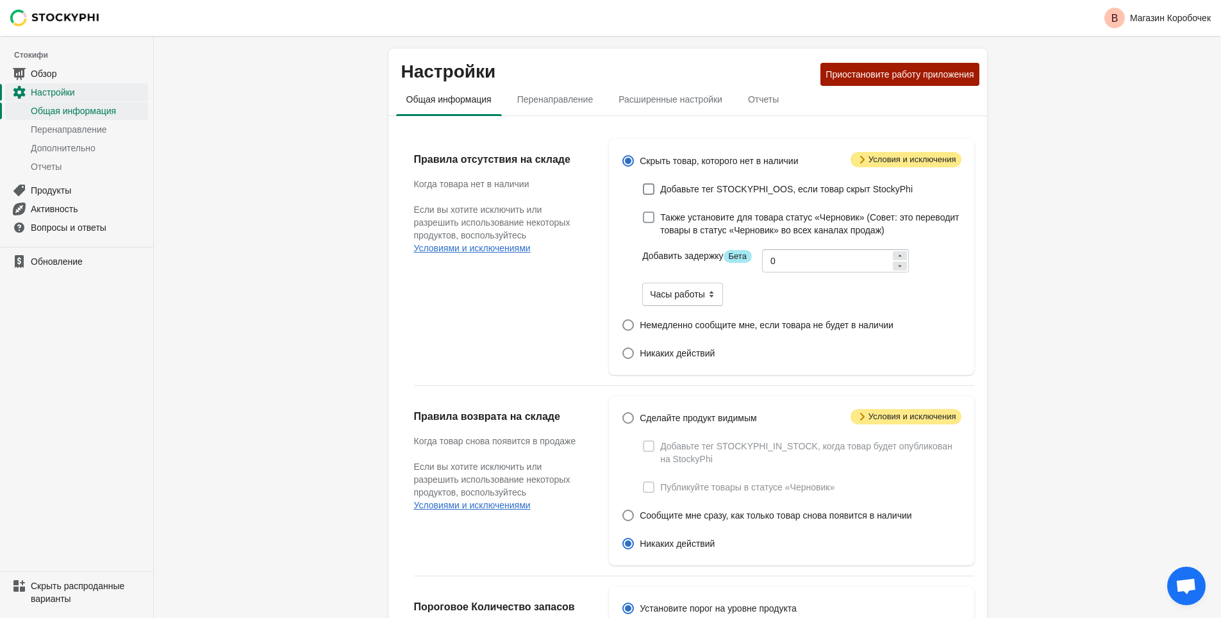
click at [643, 219] on span at bounding box center [649, 217] width 12 height 12
click at [643, 212] on input "Также установите для товара статус «Черновик» (Совет: это переводит товары в ст…" at bounding box center [643, 211] width 1 height 1
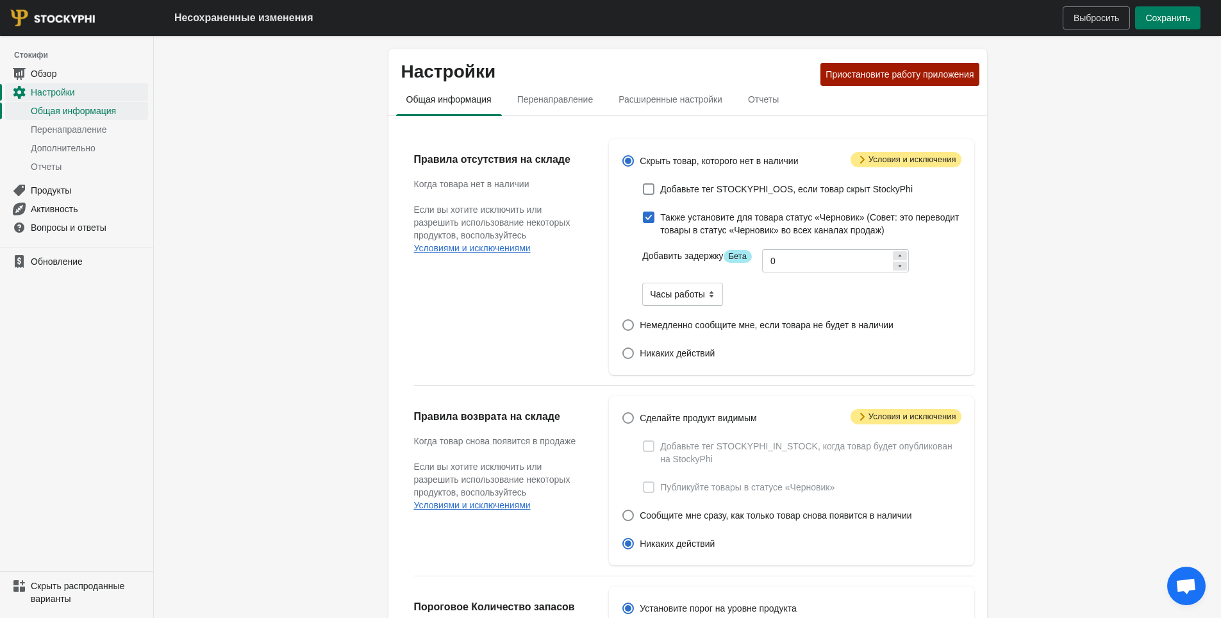
click at [648, 217] on span at bounding box center [649, 217] width 12 height 12
click at [643, 212] on input "Также установите для товара статус «Черновик» (Совет: это переводит товары в ст…" at bounding box center [643, 211] width 1 height 1
checkbox input "false"
click at [636, 163] on label "Скрыть товар, которого нет в наличии" at bounding box center [710, 161] width 176 height 18
click at [623, 156] on input "Скрыть товар, которого нет в наличии" at bounding box center [622, 155] width 1 height 1
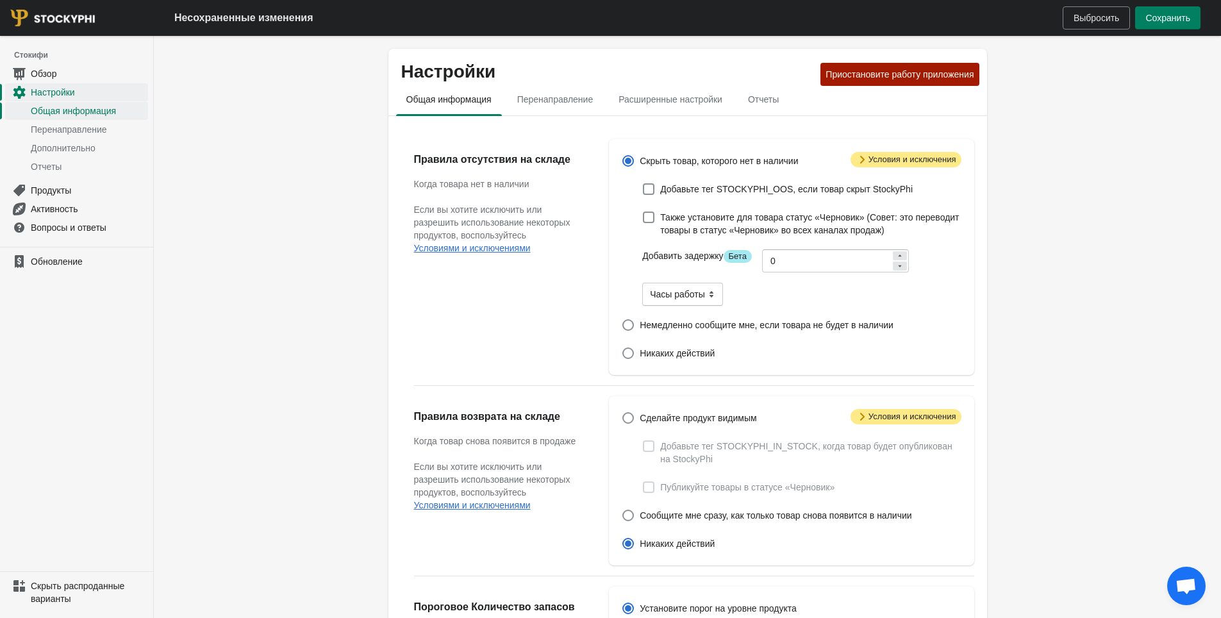
click at [639, 165] on ya-tr-span "Скрыть товар, которого нет в наличии" at bounding box center [718, 161] width 158 height 10
click at [623, 156] on input "Скрыть товар, которого нет в наличии" at bounding box center [622, 155] width 1 height 1
click at [650, 161] on ya-tr-span "Скрыть товар, которого нет в наличии" at bounding box center [718, 161] width 158 height 10
click at [623, 156] on input "Скрыть товар, которого нет в наличии" at bounding box center [622, 155] width 1 height 1
click at [1175, 24] on button "Сохранить" at bounding box center [1167, 17] width 65 height 23
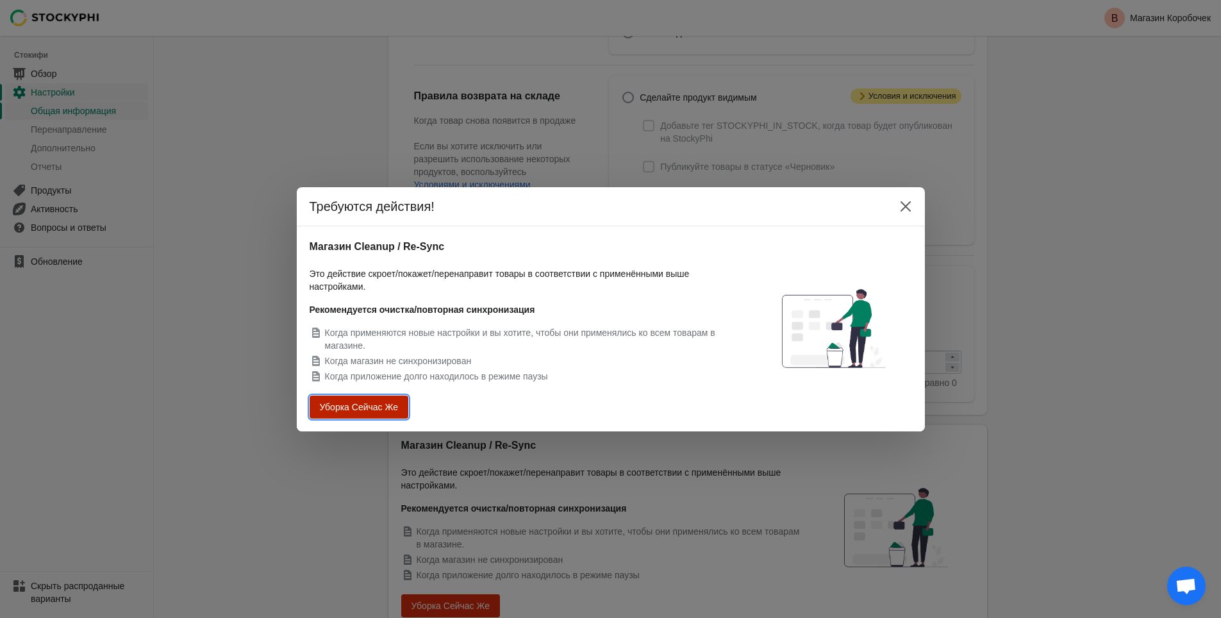
click at [354, 400] on button "Уборка Сейчас Же" at bounding box center [358, 406] width 89 height 21
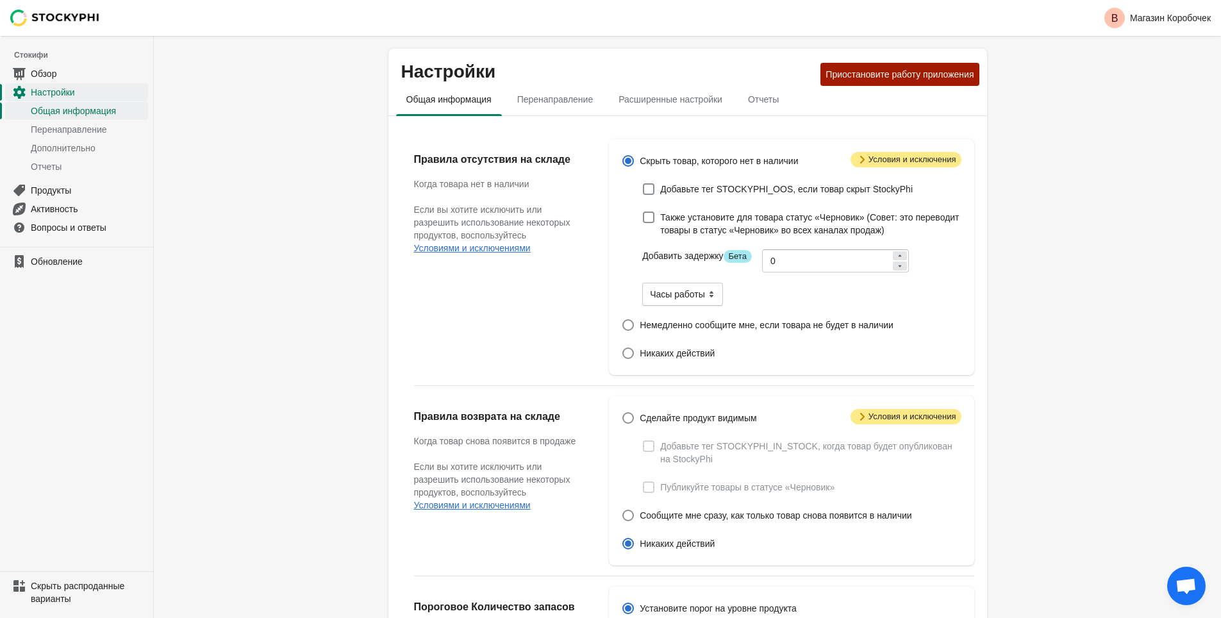
scroll to position [320, 0]
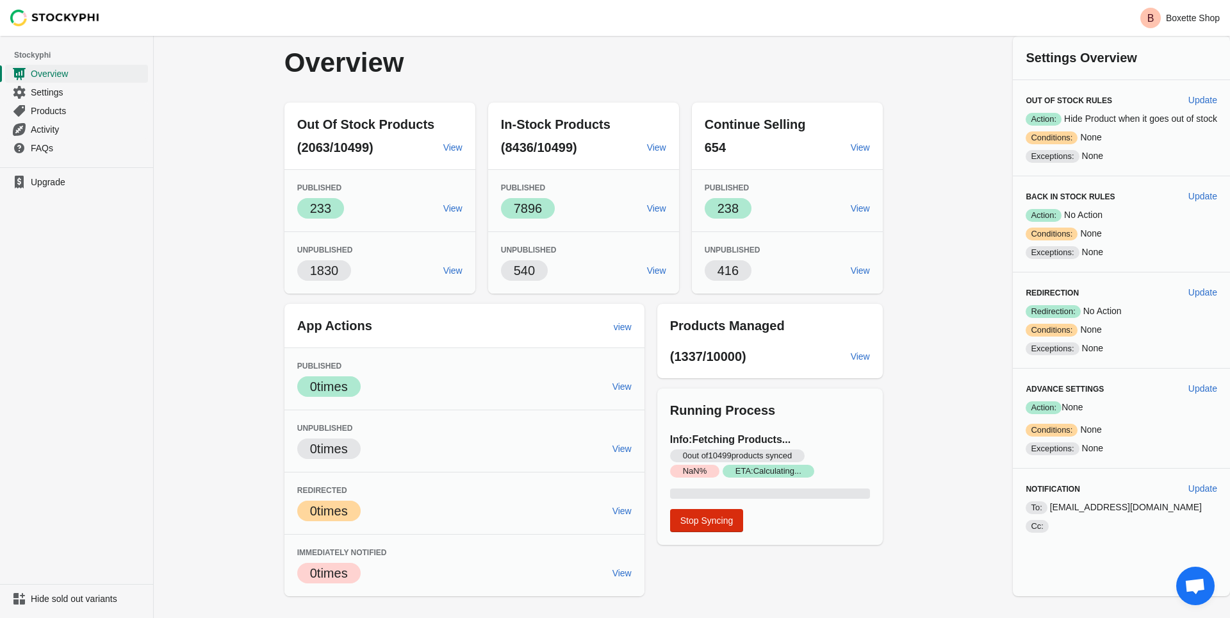
drag, startPoint x: 40, startPoint y: 181, endPoint x: 73, endPoint y: 165, distance: 36.4
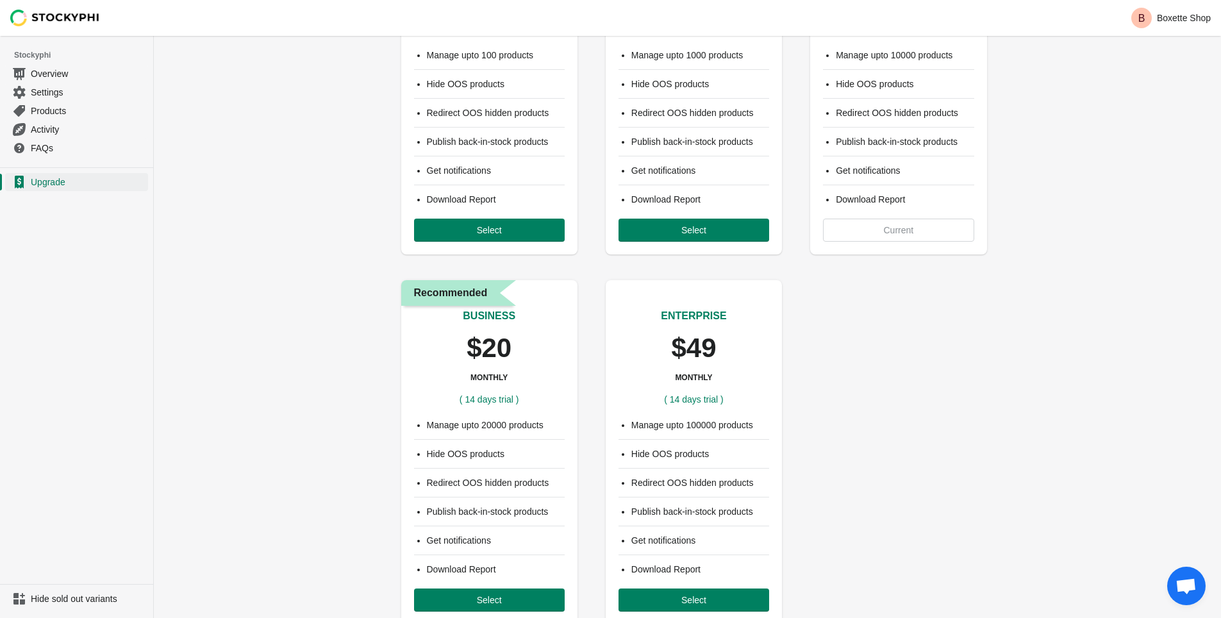
scroll to position [192, 0]
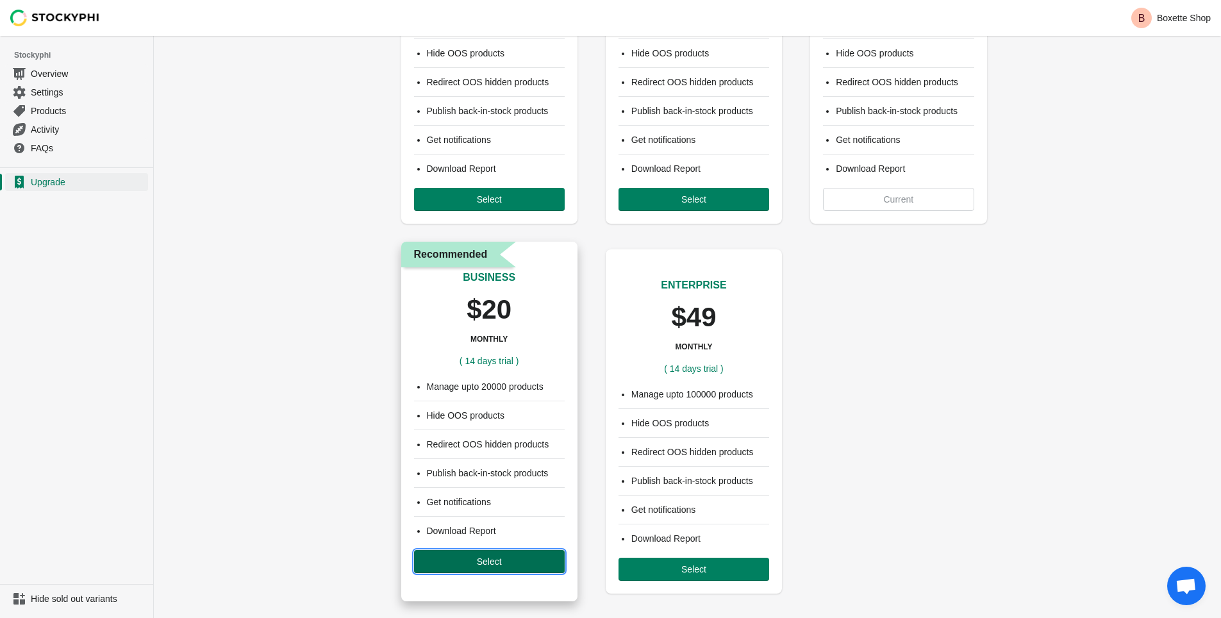
click at [465, 559] on span "Select" at bounding box center [489, 561] width 130 height 10
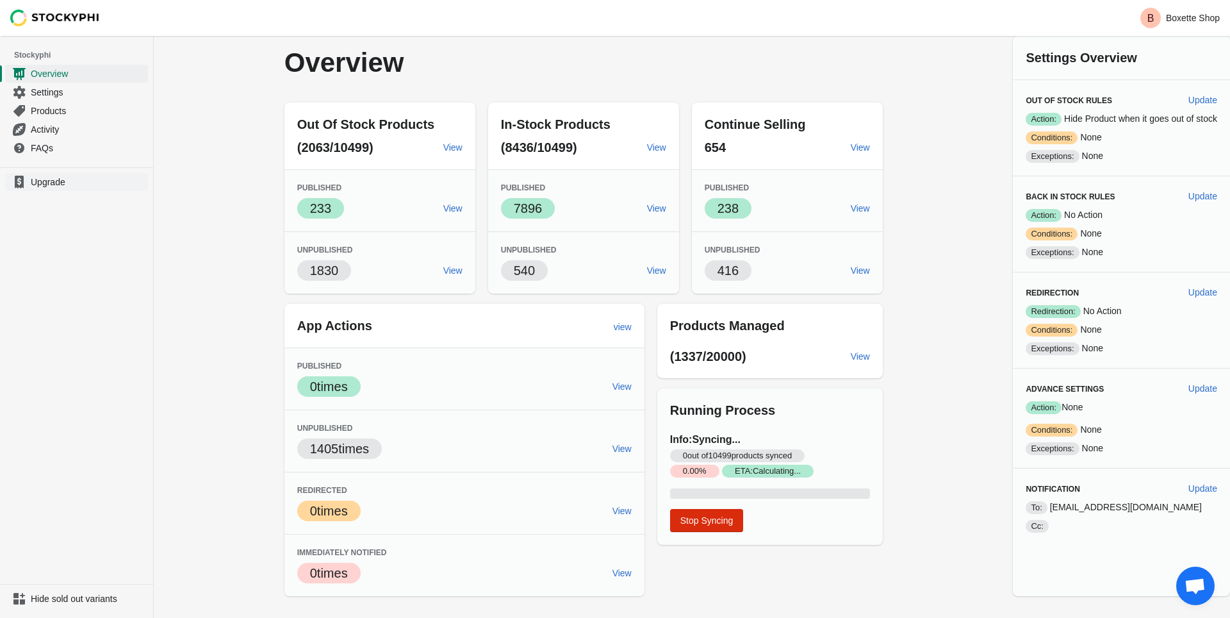
click at [29, 183] on link "Upgrade" at bounding box center [76, 182] width 143 height 18
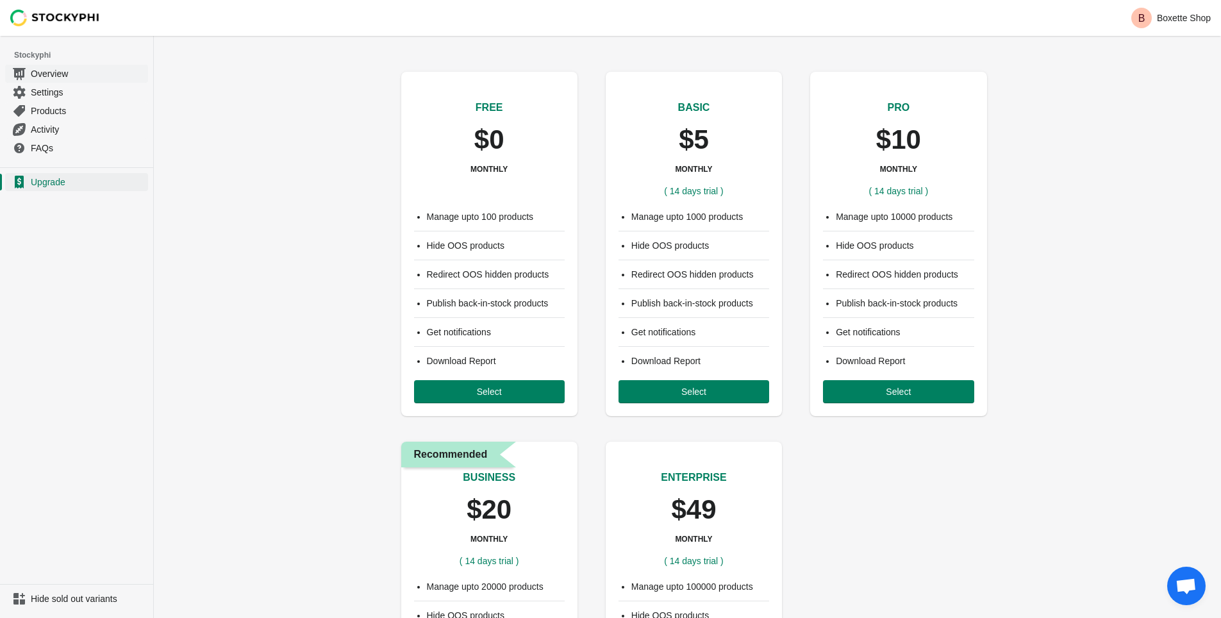
click at [40, 74] on span "Overview" at bounding box center [88, 73] width 115 height 13
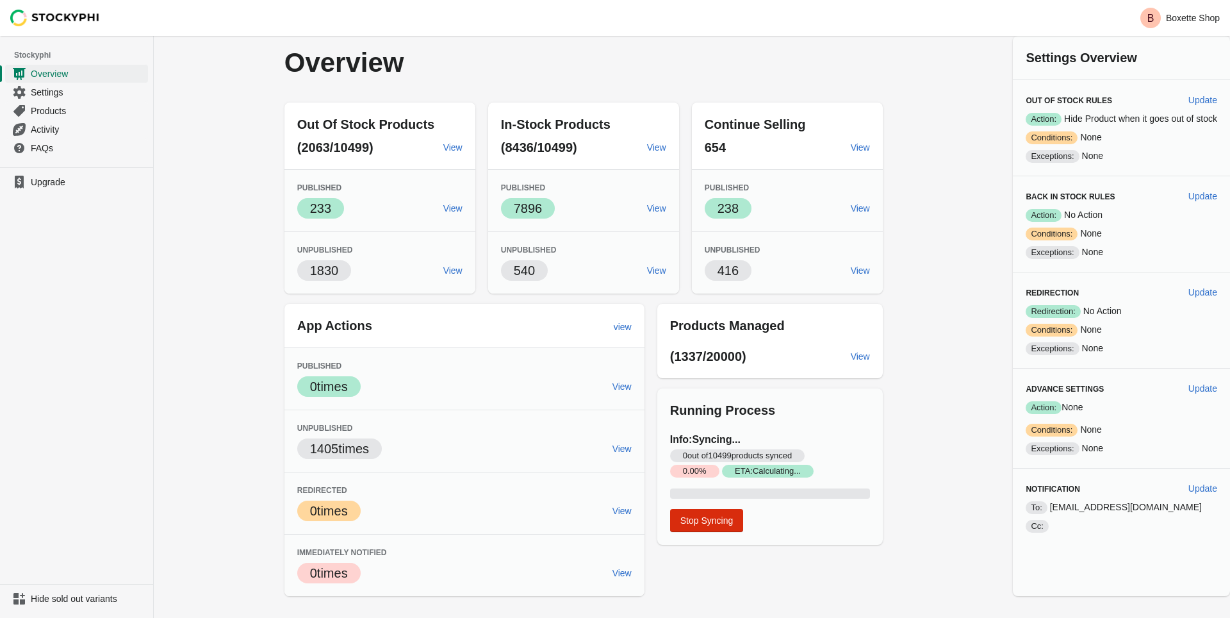
click at [761, 416] on span "Running Process" at bounding box center [722, 410] width 105 height 14
click at [930, 285] on div "Overview Out Of Stock Products (2063/10499) View Published Success 233 View Unp…" at bounding box center [692, 316] width 1076 height 560
click at [752, 468] on span "Success ETA: Calculating..." at bounding box center [768, 471] width 92 height 13
click at [744, 458] on span "0 out of 10499 products synced" at bounding box center [737, 455] width 135 height 13
click at [916, 382] on div "Overview Out Of Stock Products (2063/10499) View Published Success 233 View Unp…" at bounding box center [692, 316] width 1076 height 560
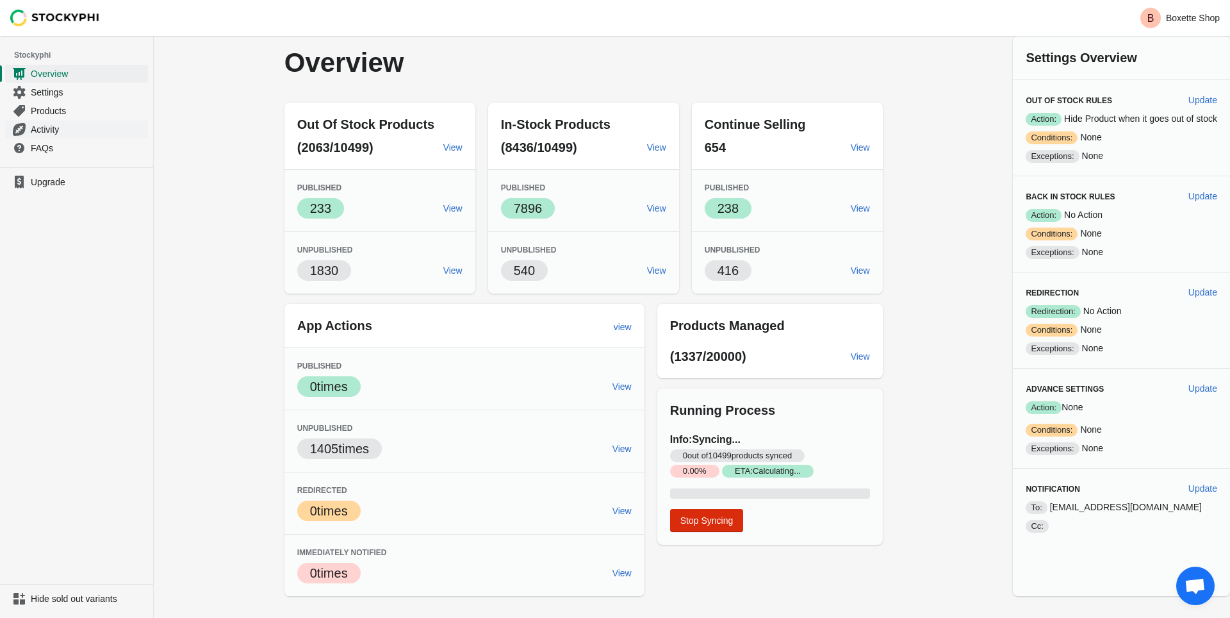
click at [43, 131] on span "Activity" at bounding box center [88, 129] width 115 height 13
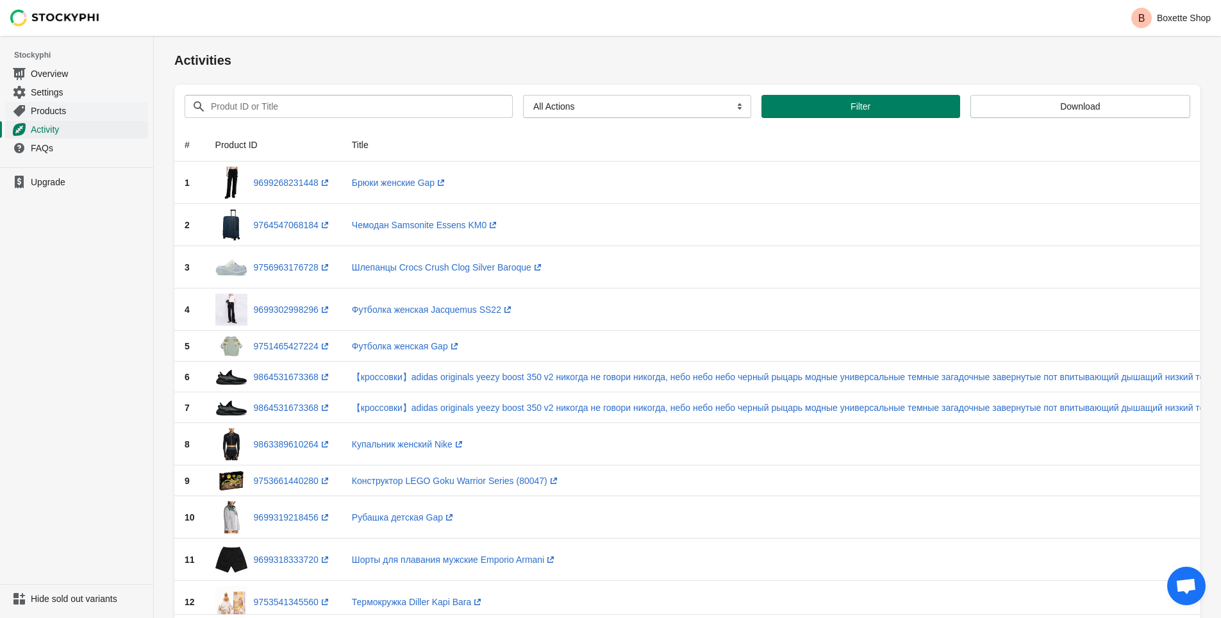
click at [45, 112] on span "Products" at bounding box center [88, 110] width 115 height 13
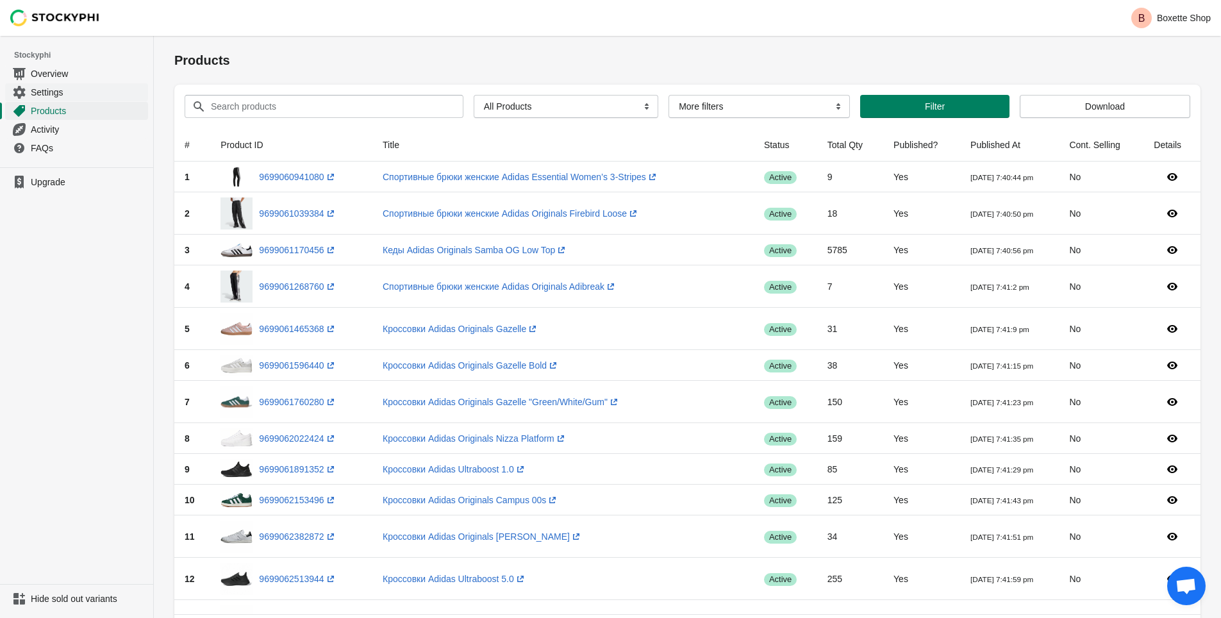
click at [47, 100] on link "Settings" at bounding box center [76, 92] width 143 height 19
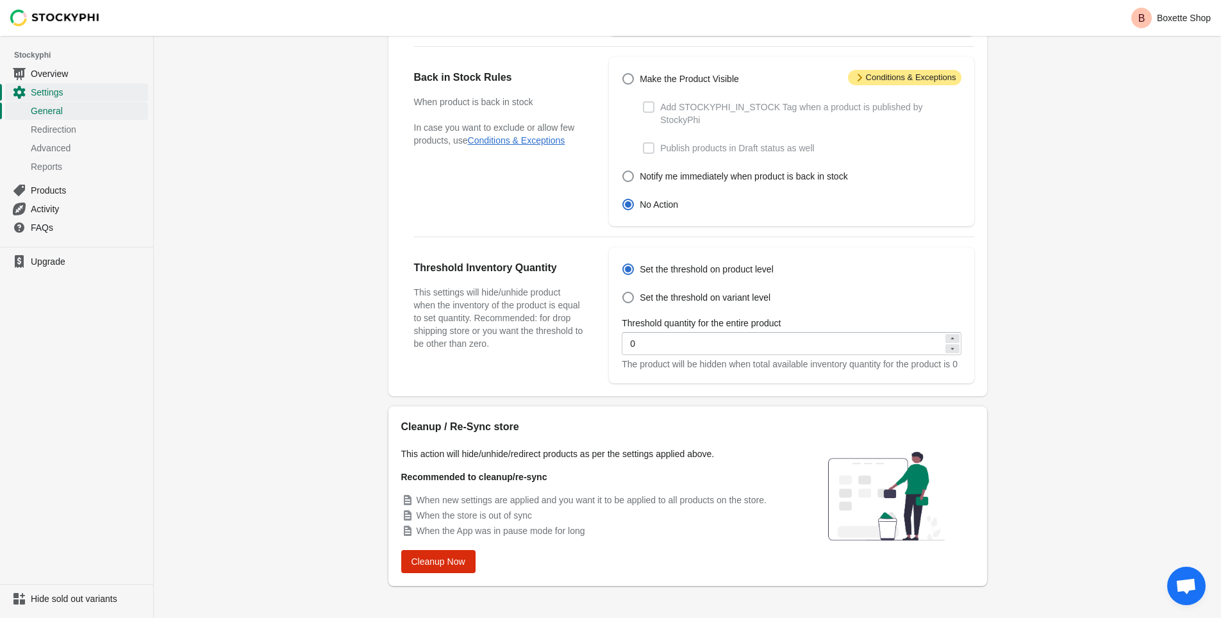
scroll to position [318, 0]
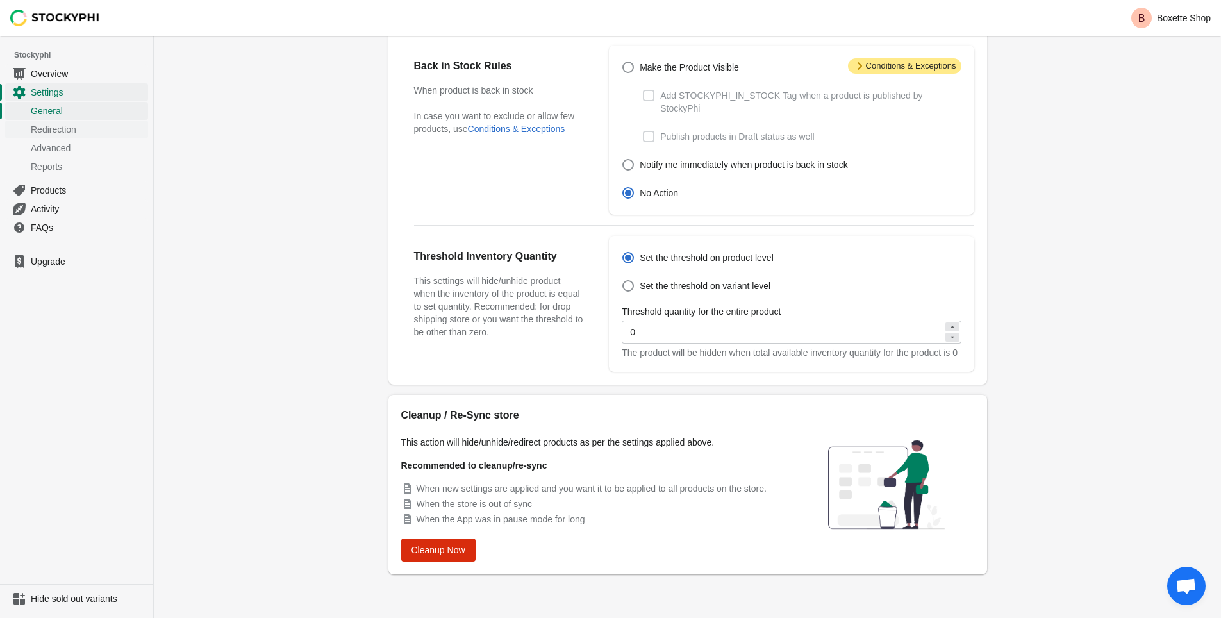
click at [59, 133] on span "Redirection" at bounding box center [88, 129] width 115 height 13
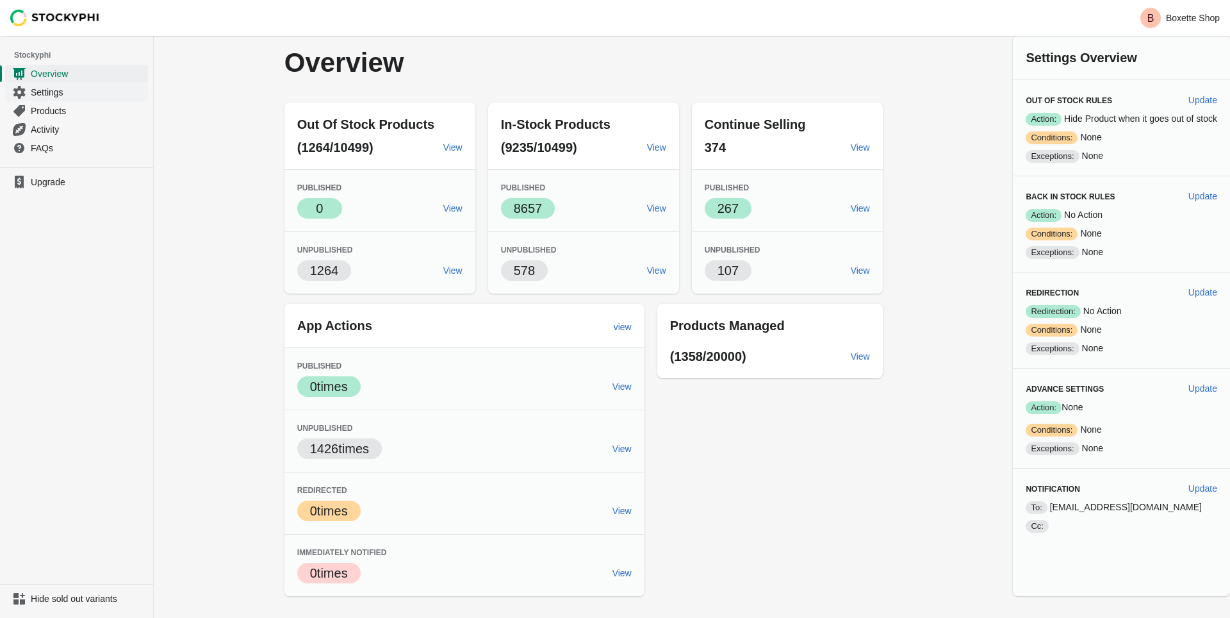
click at [56, 91] on span "Settings" at bounding box center [88, 92] width 115 height 13
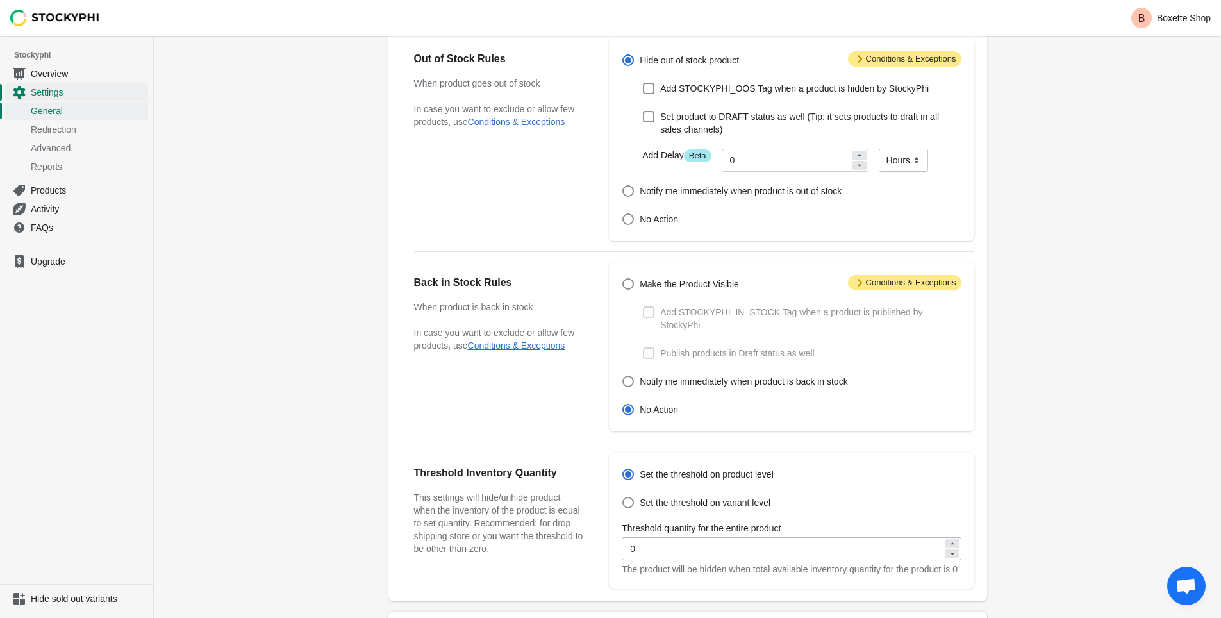
scroll to position [318, 0]
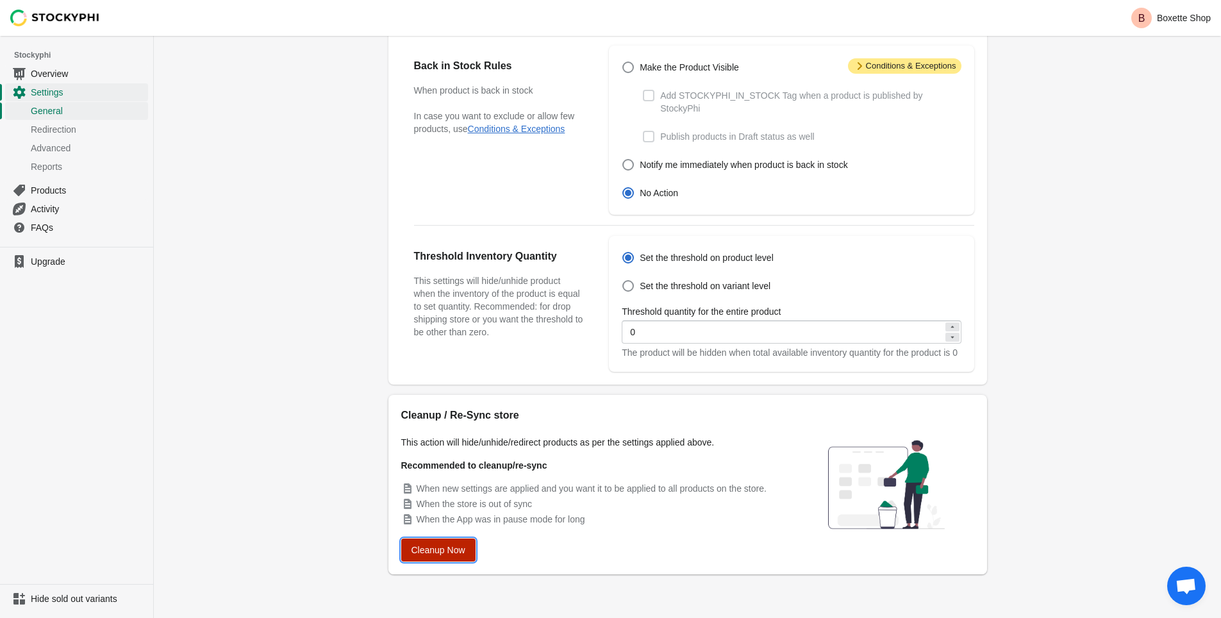
click at [437, 550] on span "Cleanup Now" at bounding box center [438, 550] width 54 height 10
